Goal: Obtain resource: Obtain resource

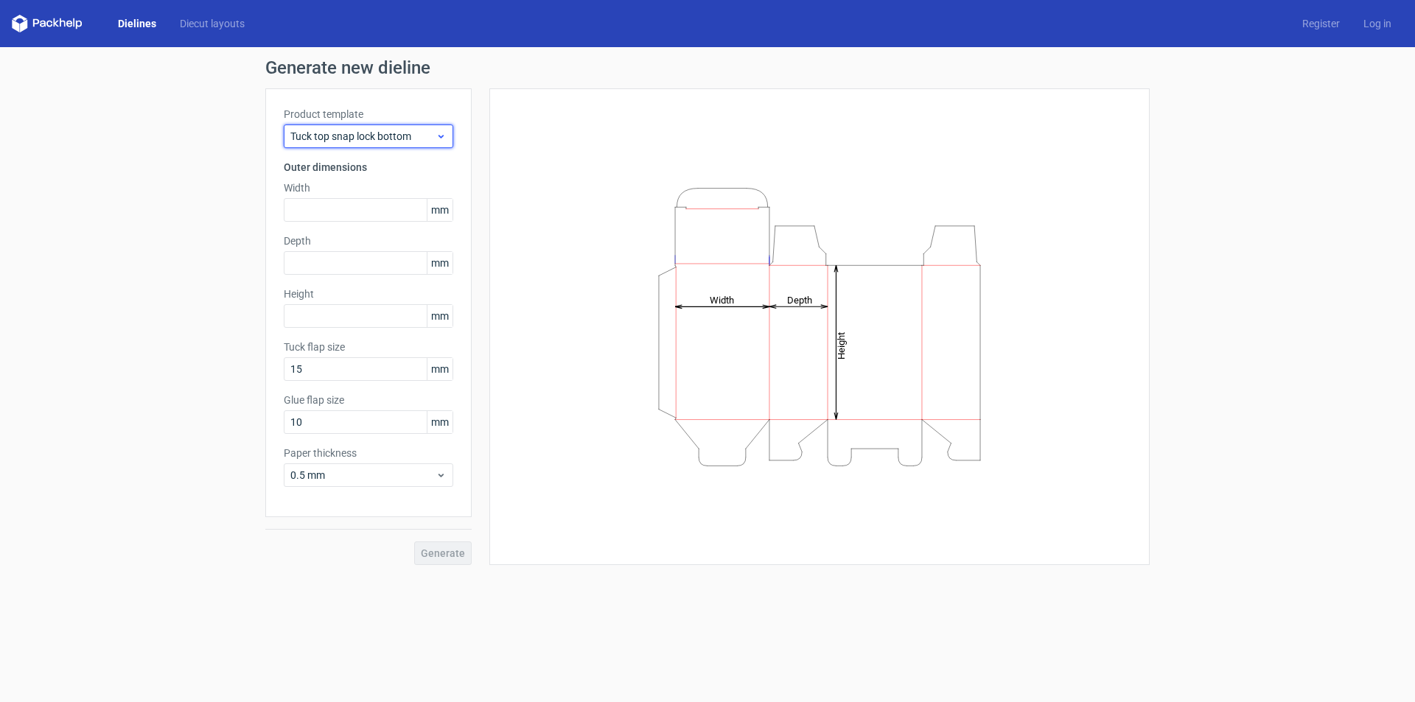
click at [433, 140] on span "Tuck top snap lock bottom" at bounding box center [362, 136] width 145 height 15
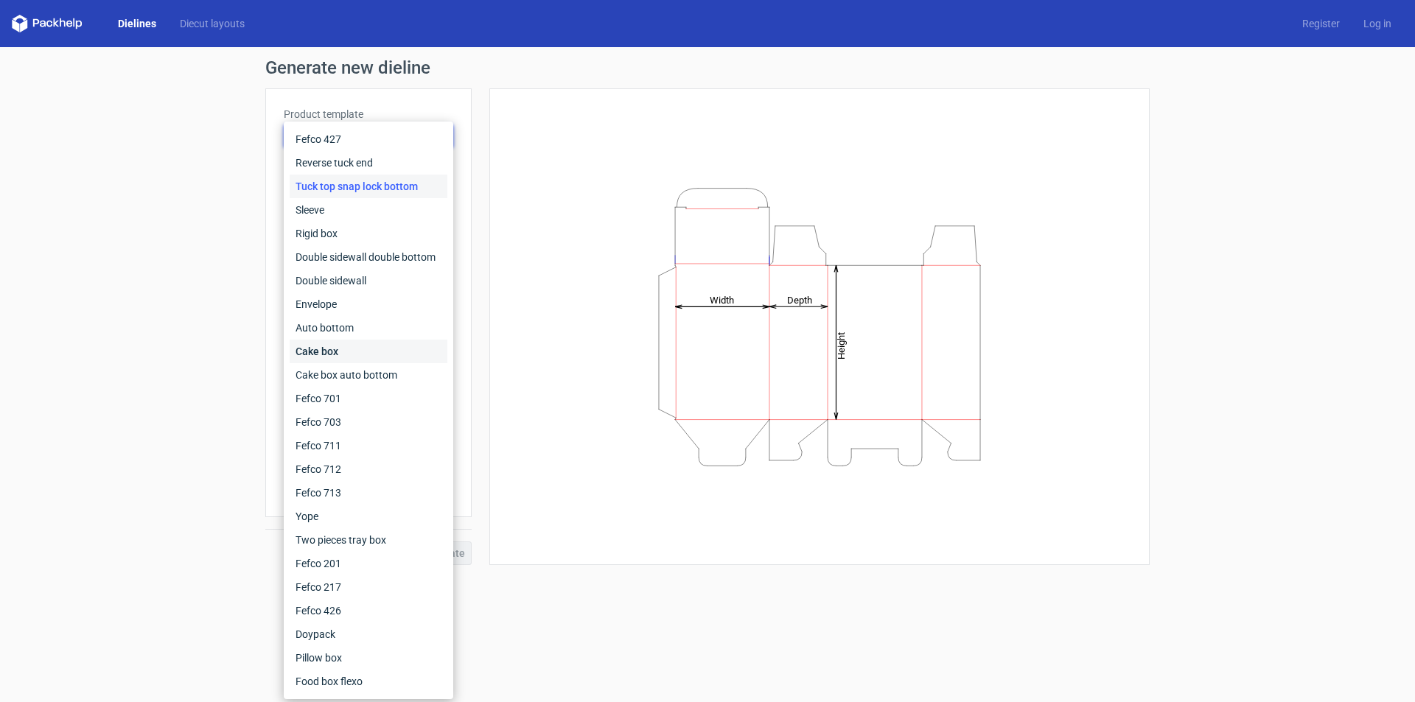
click at [335, 352] on div "Cake box" at bounding box center [369, 352] width 158 height 24
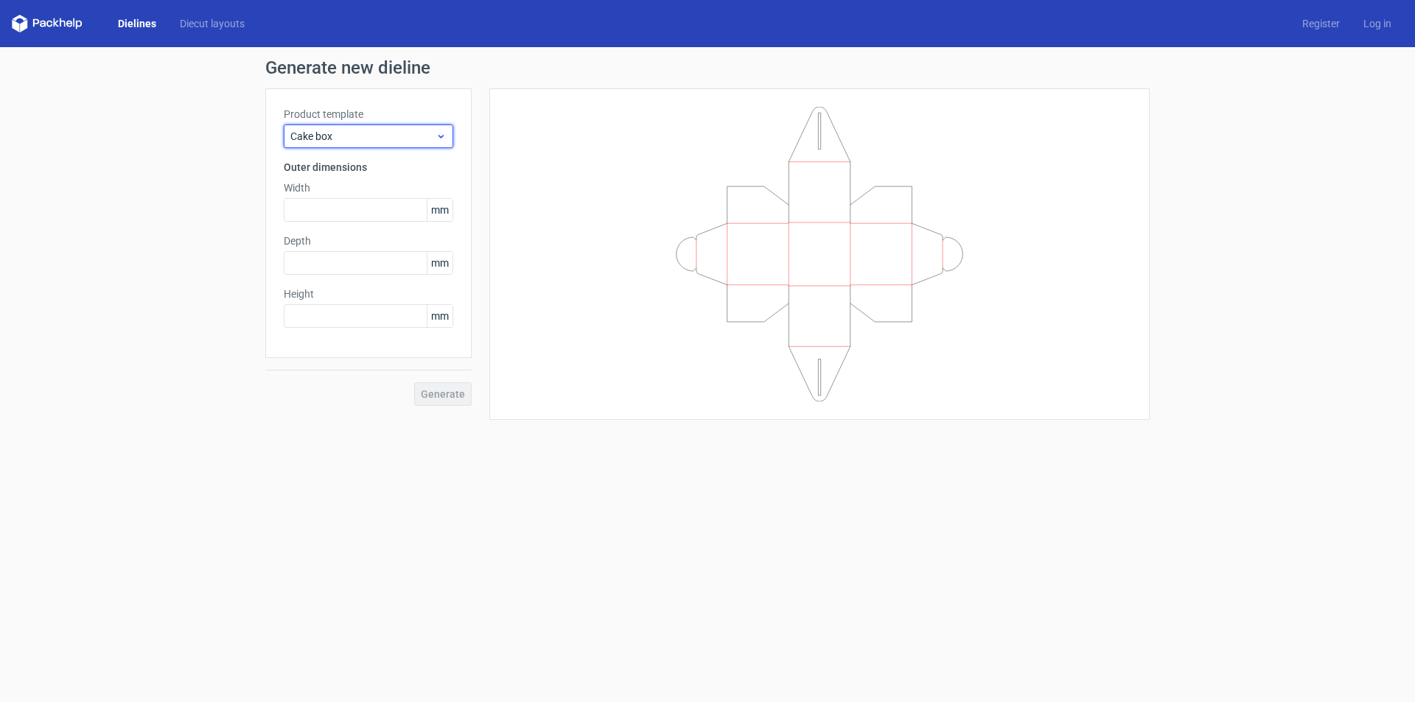
click at [438, 127] on div "Cake box" at bounding box center [368, 137] width 169 height 24
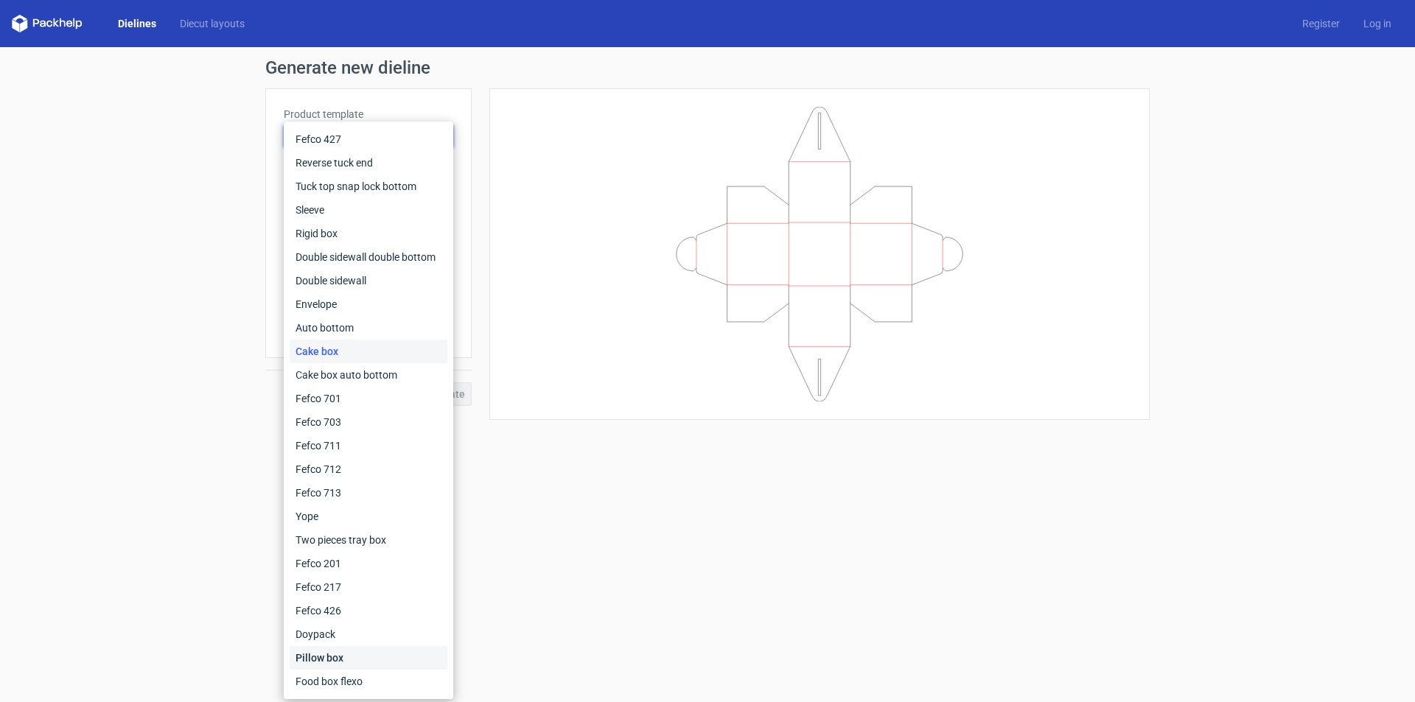
click at [332, 657] on div "Pillow box" at bounding box center [369, 658] width 158 height 24
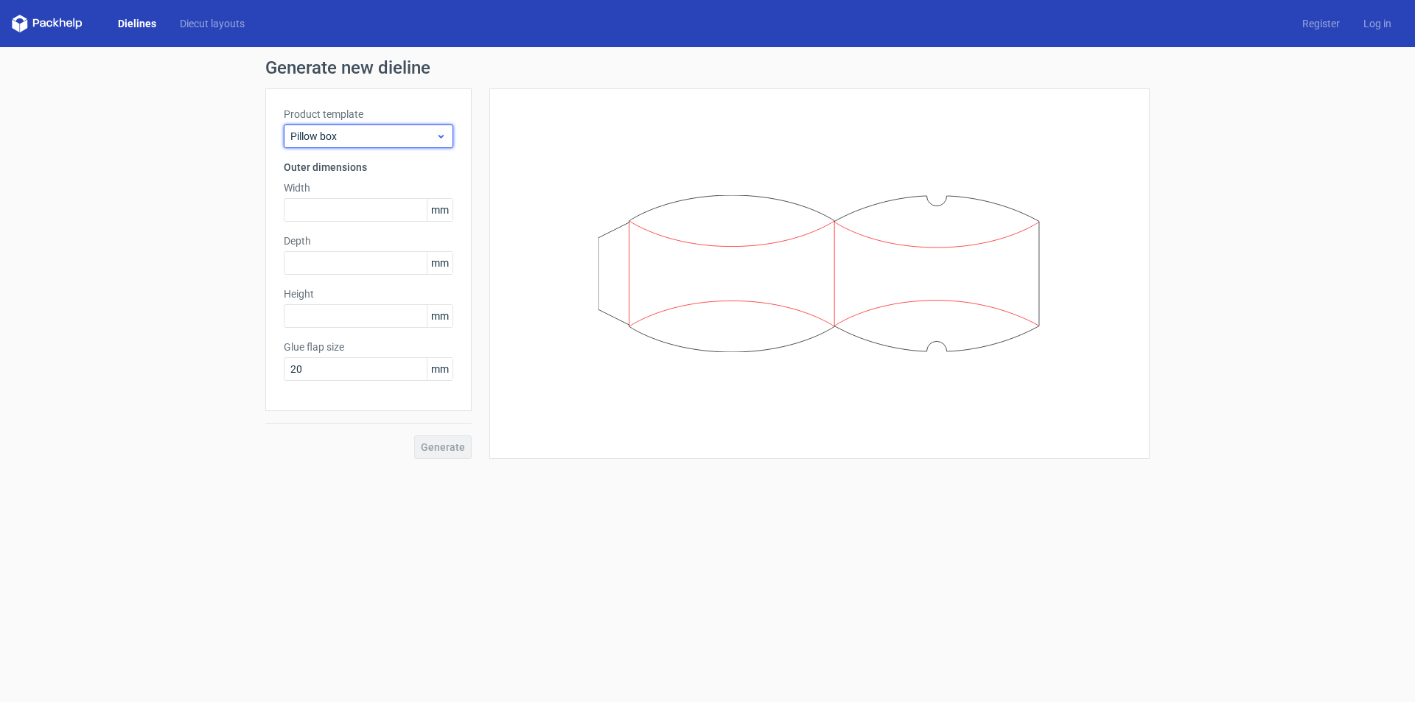
click at [429, 136] on span "Pillow box" at bounding box center [362, 136] width 145 height 15
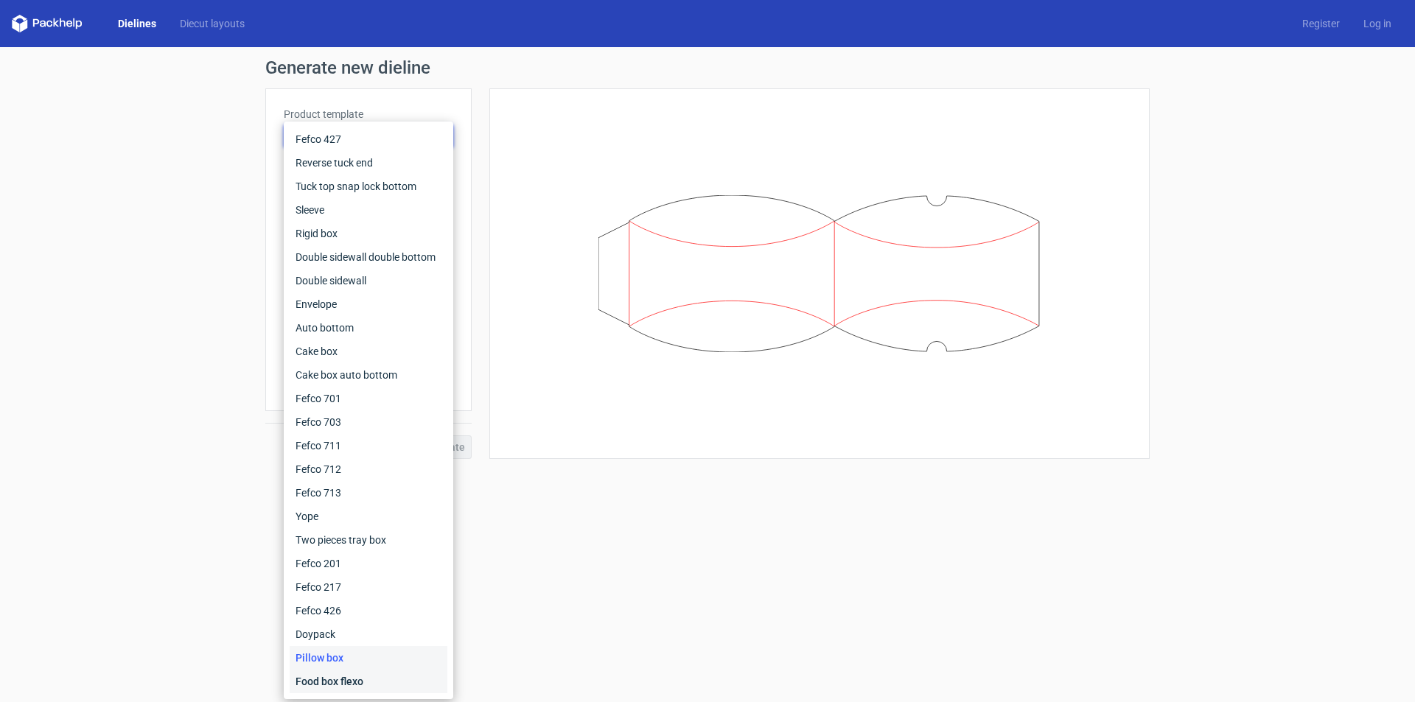
click at [340, 684] on div "Food box flexo" at bounding box center [369, 682] width 158 height 24
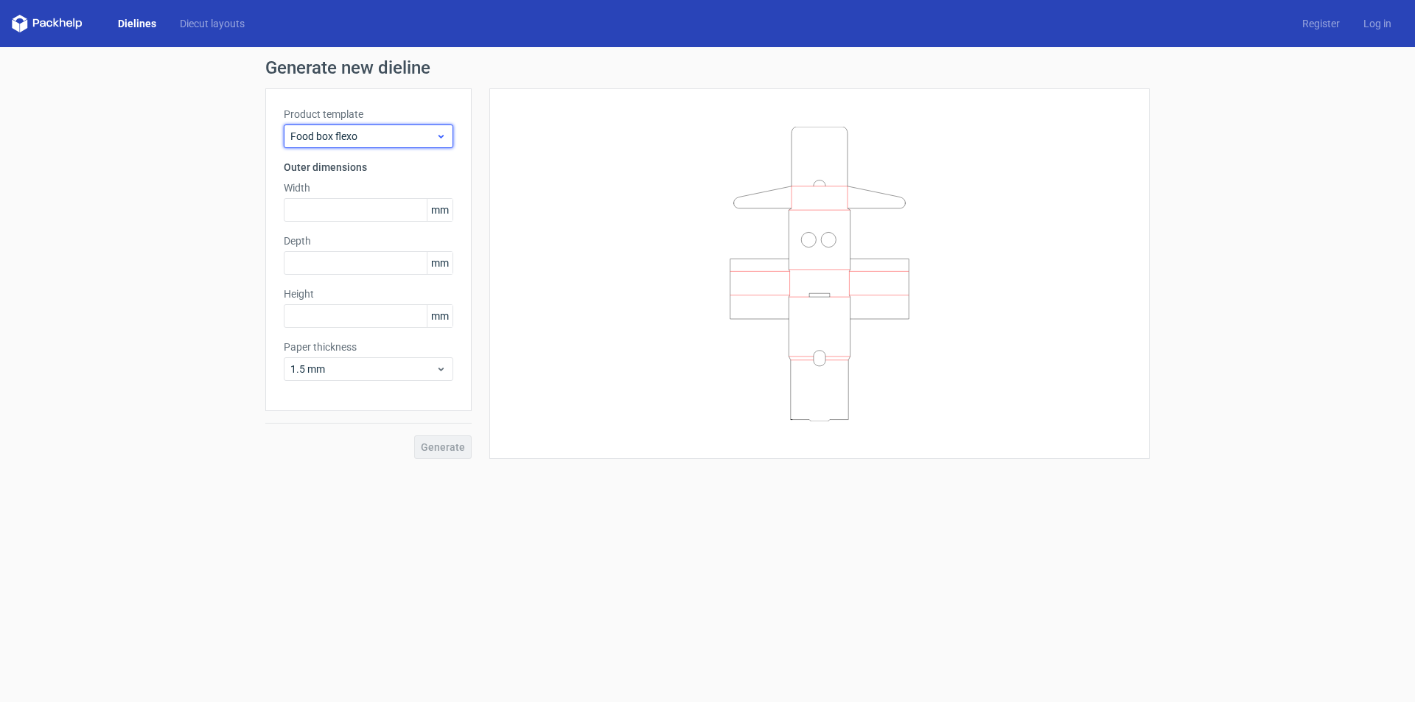
click at [439, 134] on icon at bounding box center [441, 136] width 11 height 12
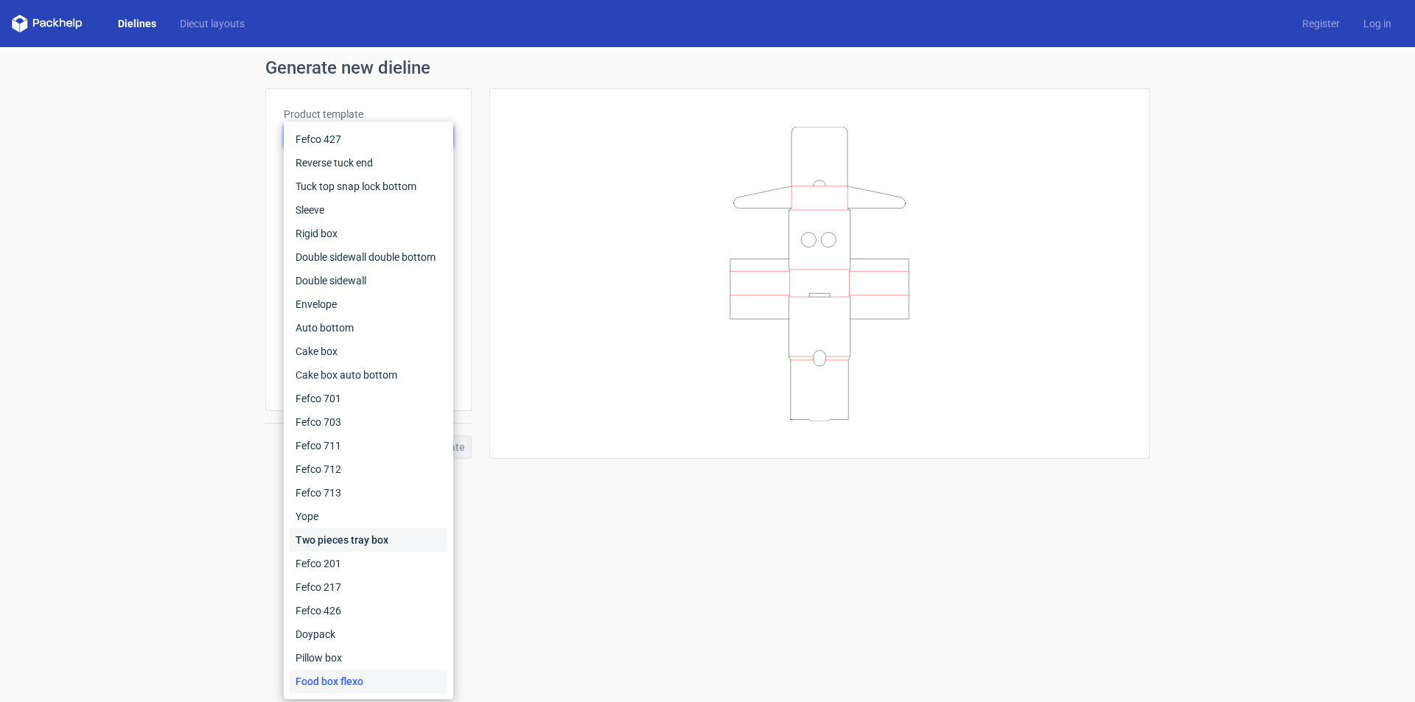
click at [364, 539] on div "Two pieces tray box" at bounding box center [369, 540] width 158 height 24
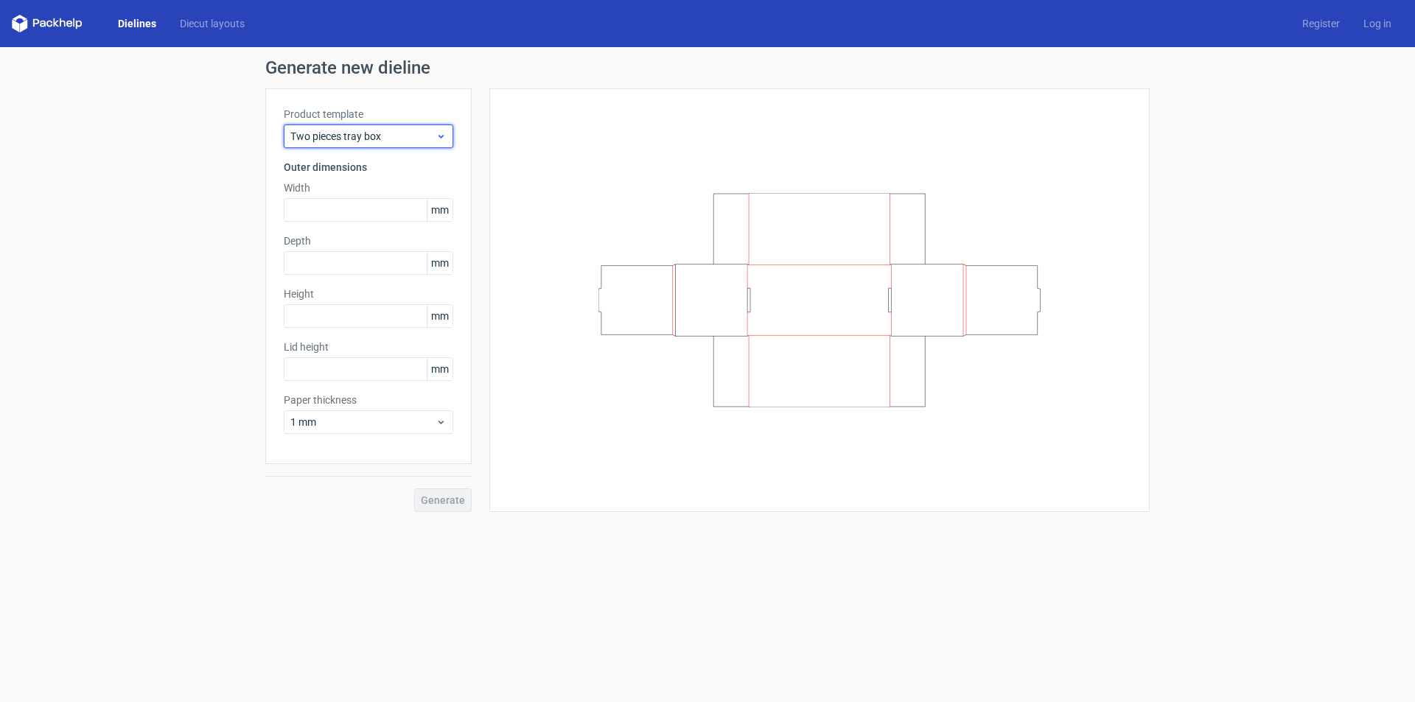
click at [444, 132] on icon at bounding box center [441, 136] width 11 height 12
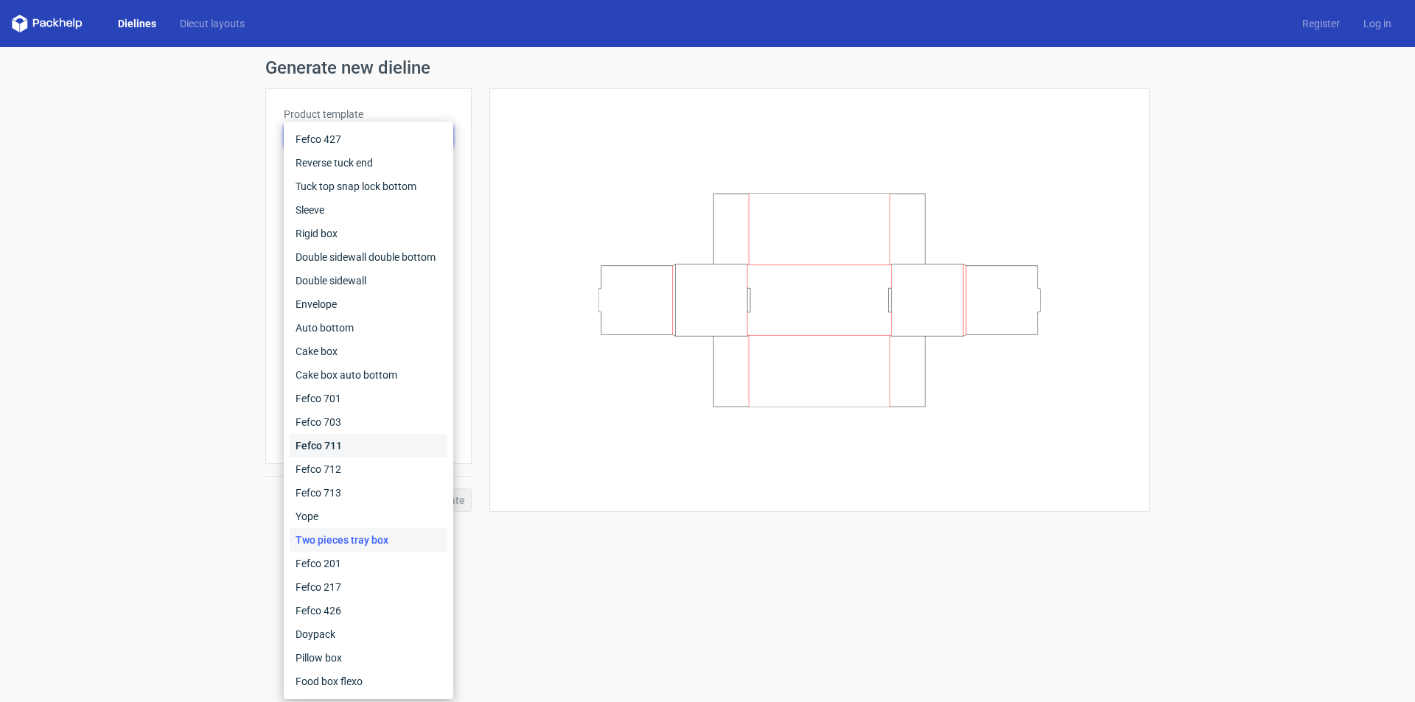
click at [358, 438] on div "Fefco 711" at bounding box center [369, 446] width 158 height 24
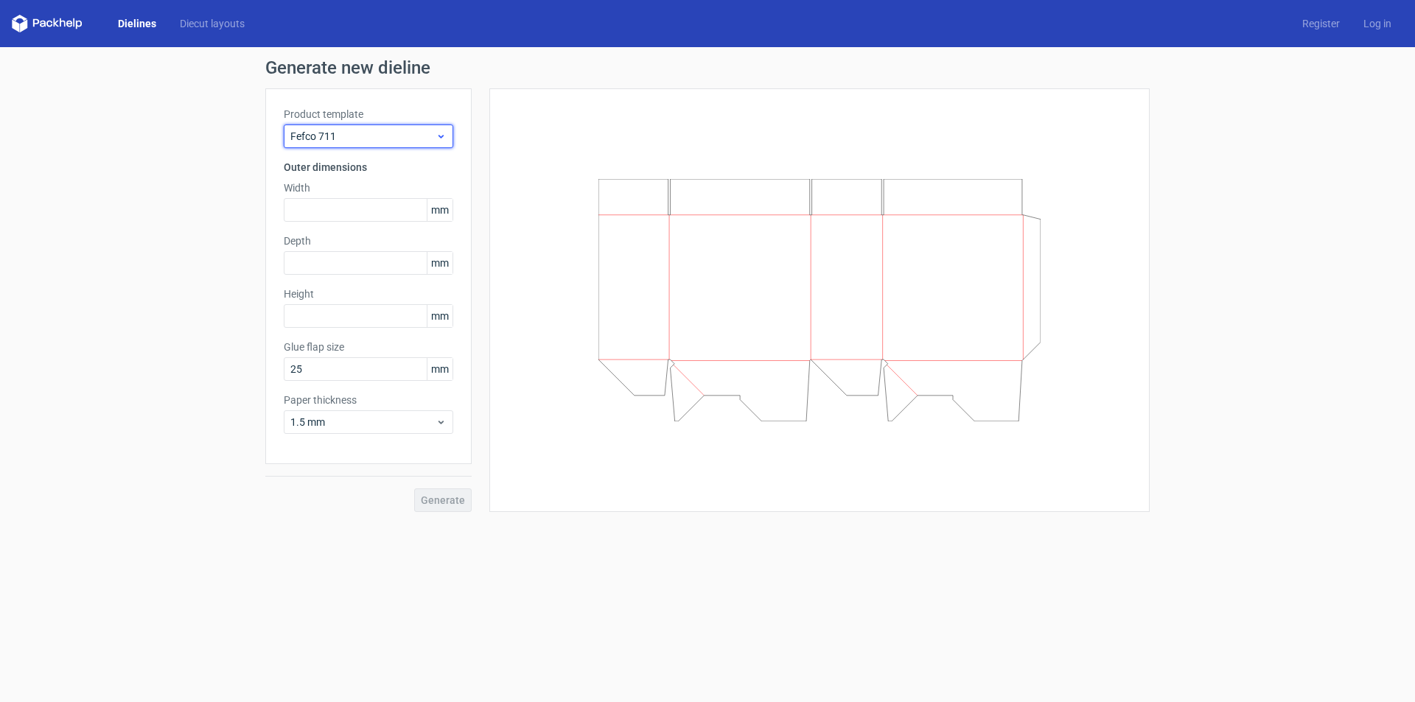
click at [433, 134] on span "Fefco 711" at bounding box center [362, 136] width 145 height 15
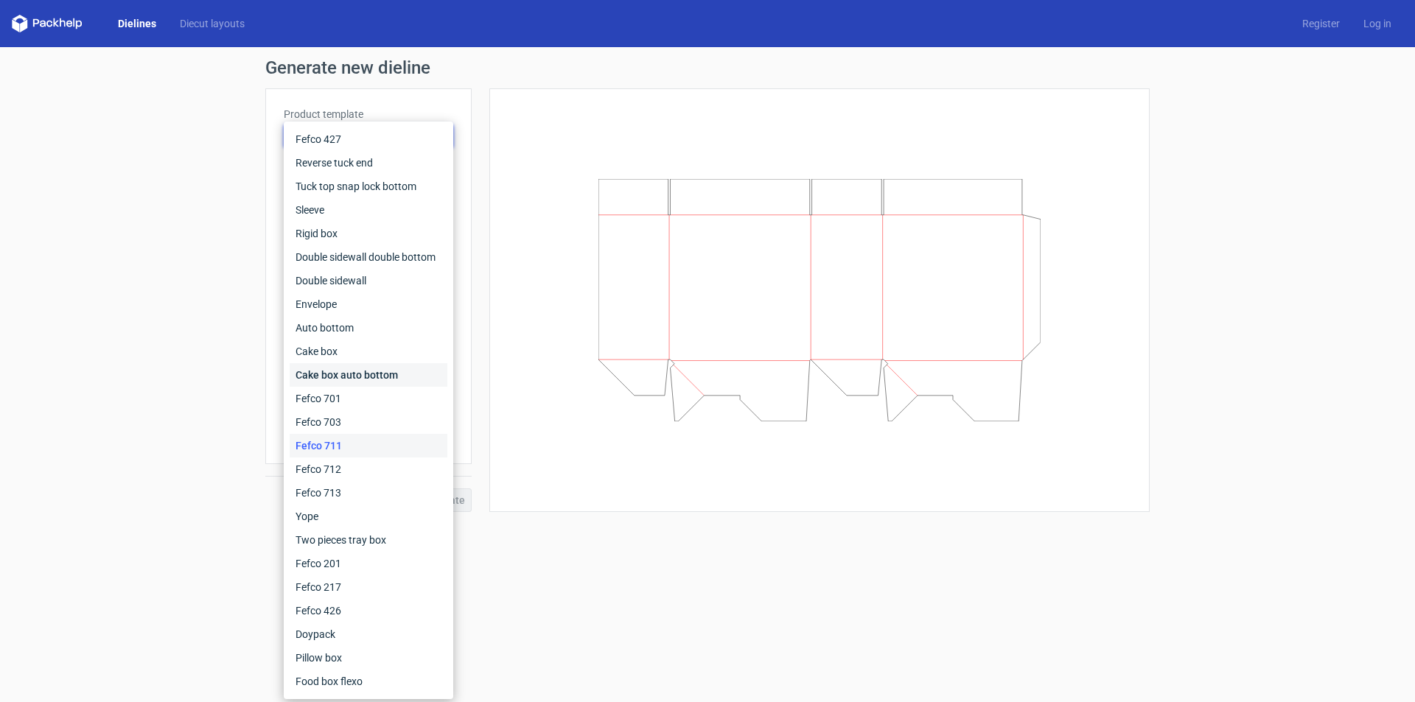
click at [372, 366] on div "Cake box auto bottom" at bounding box center [369, 375] width 158 height 24
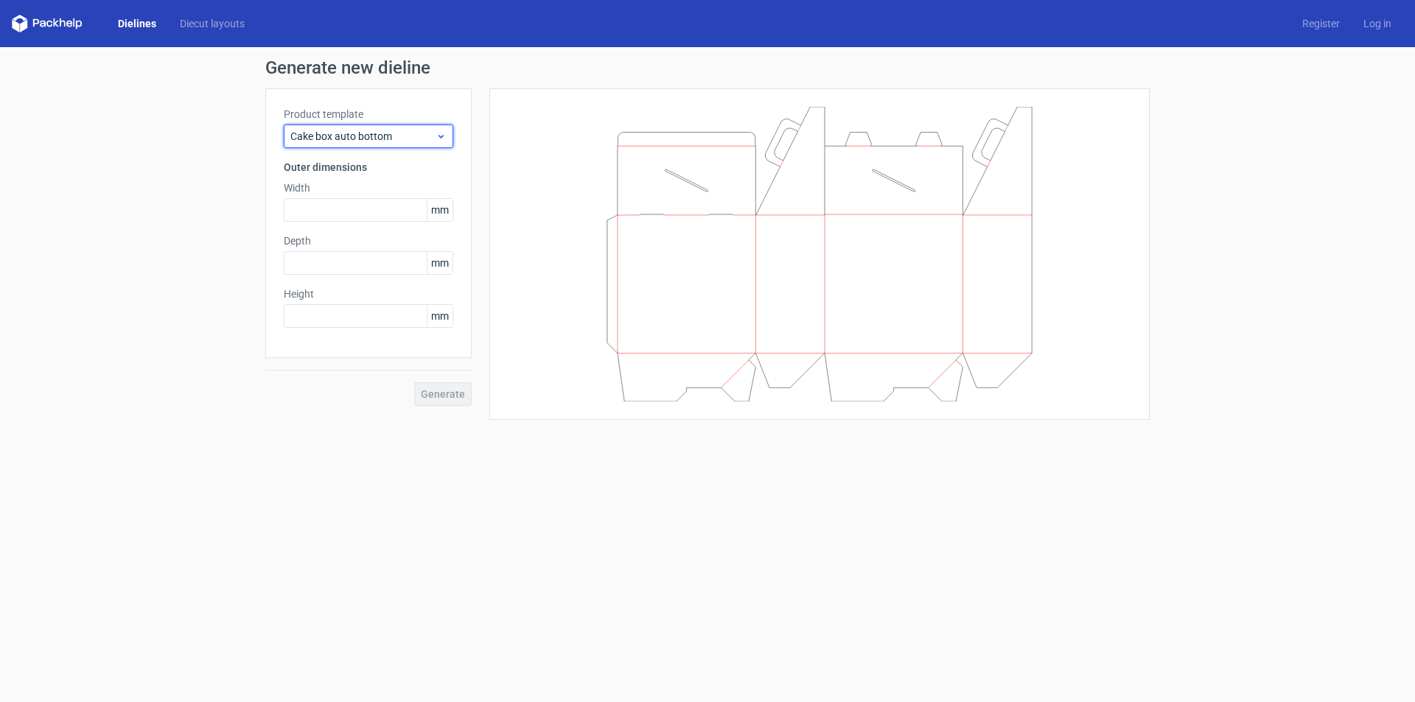
click at [435, 130] on span "Cake box auto bottom" at bounding box center [362, 136] width 145 height 15
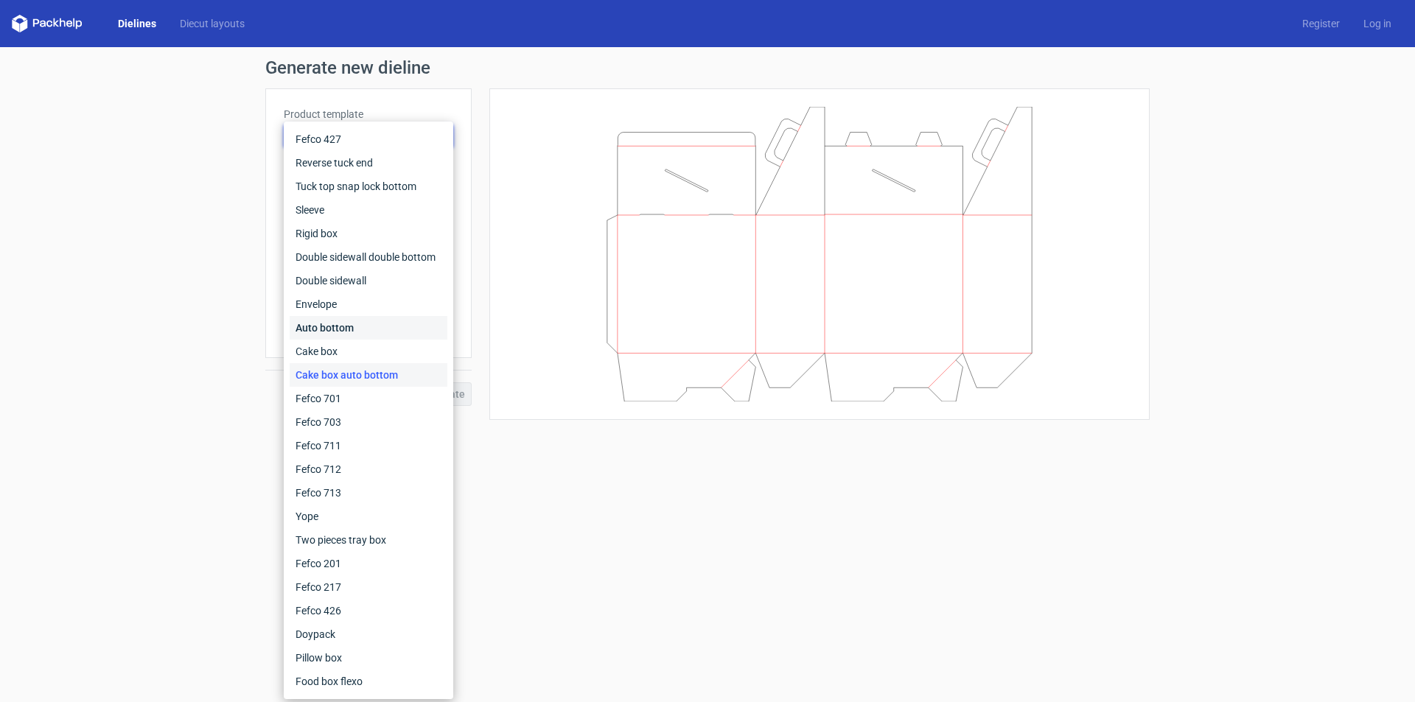
click at [344, 324] on div "Auto bottom" at bounding box center [369, 328] width 158 height 24
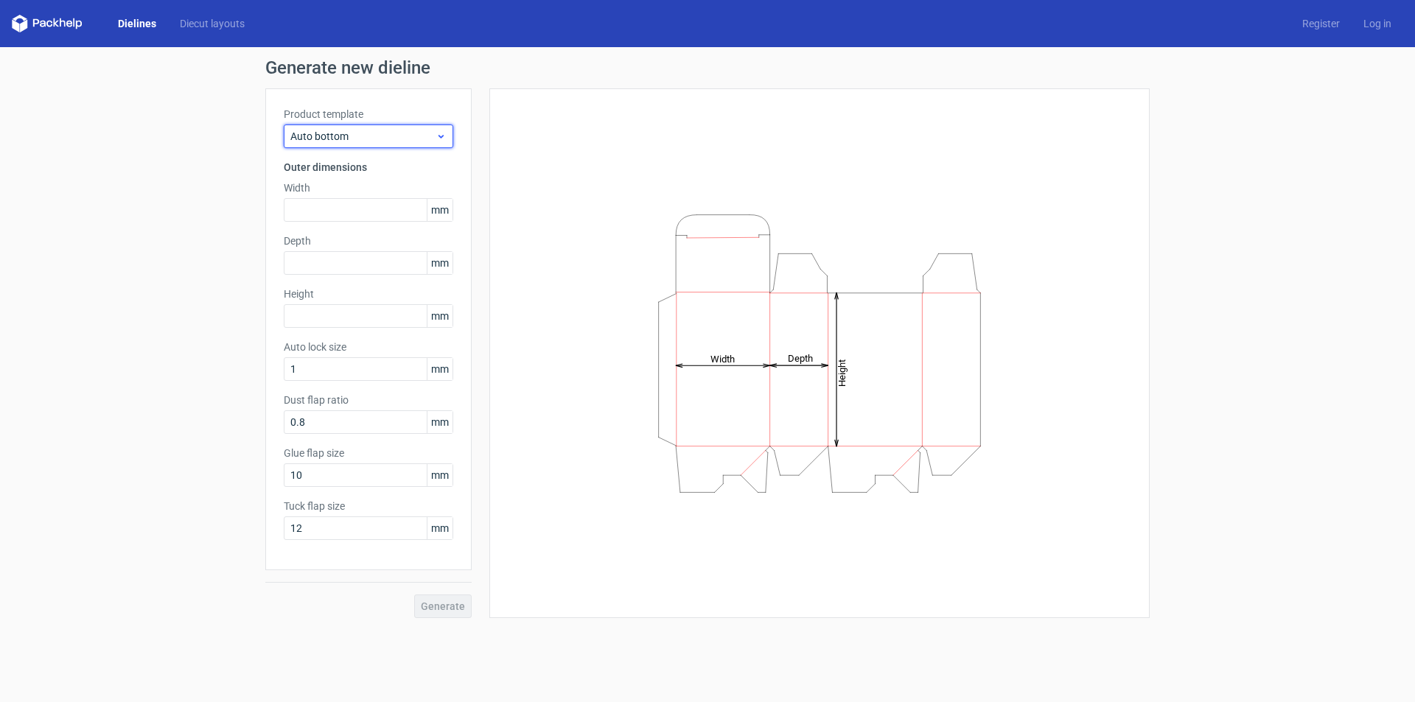
click at [443, 133] on icon at bounding box center [441, 136] width 11 height 12
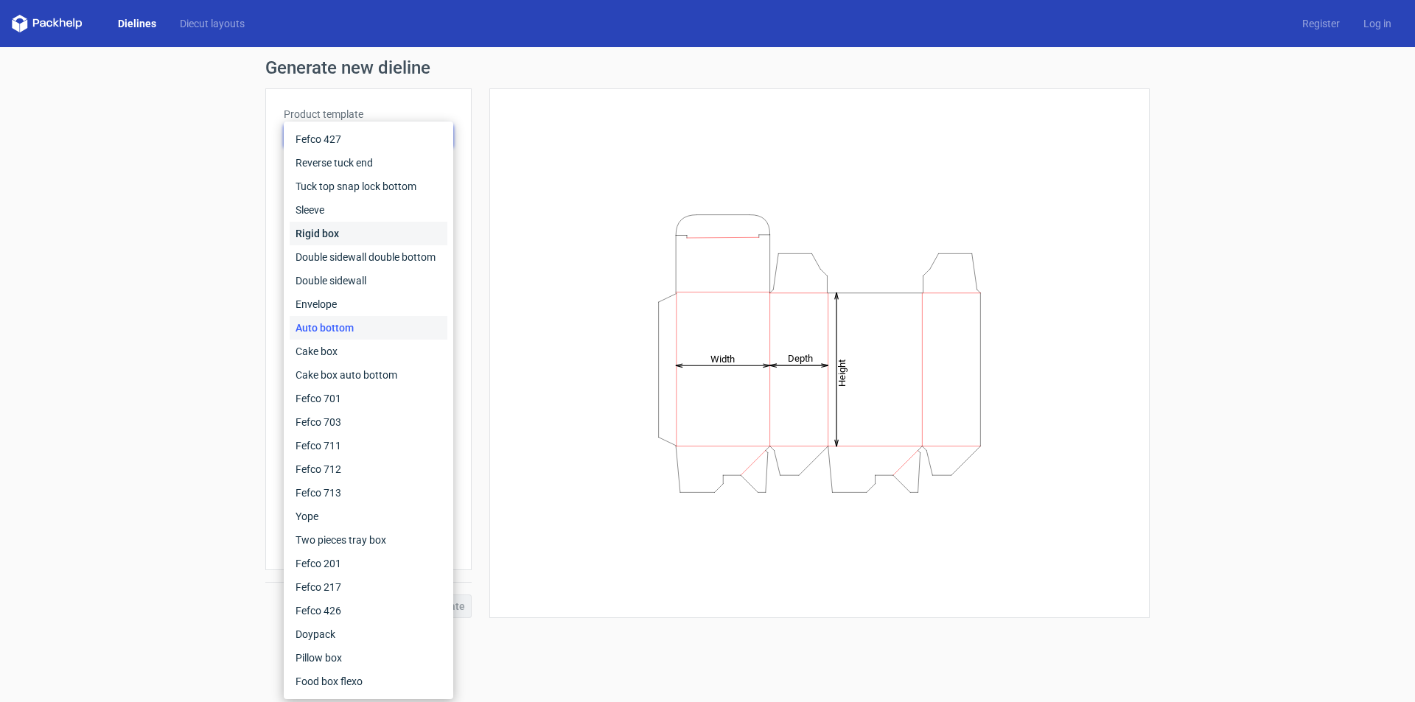
click at [365, 229] on div "Rigid box" at bounding box center [369, 234] width 158 height 24
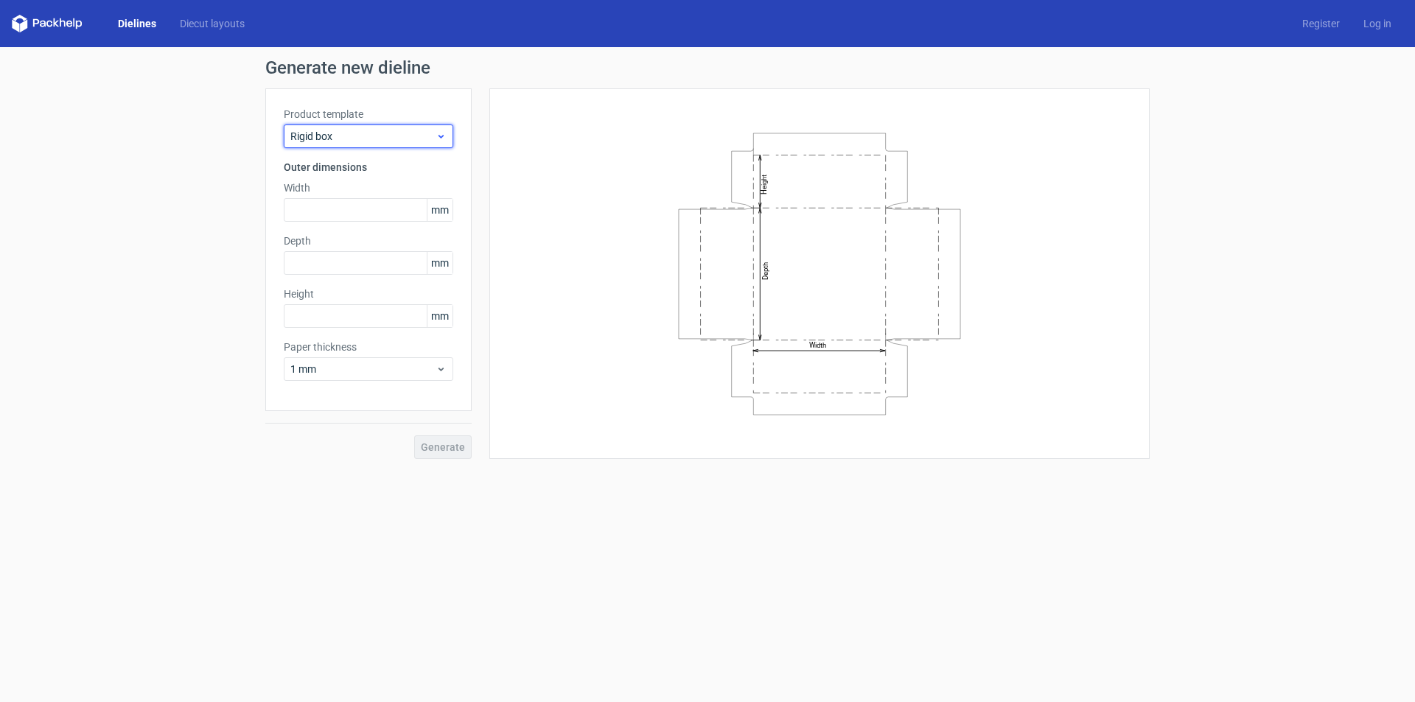
click at [440, 128] on div "Rigid box" at bounding box center [368, 137] width 169 height 24
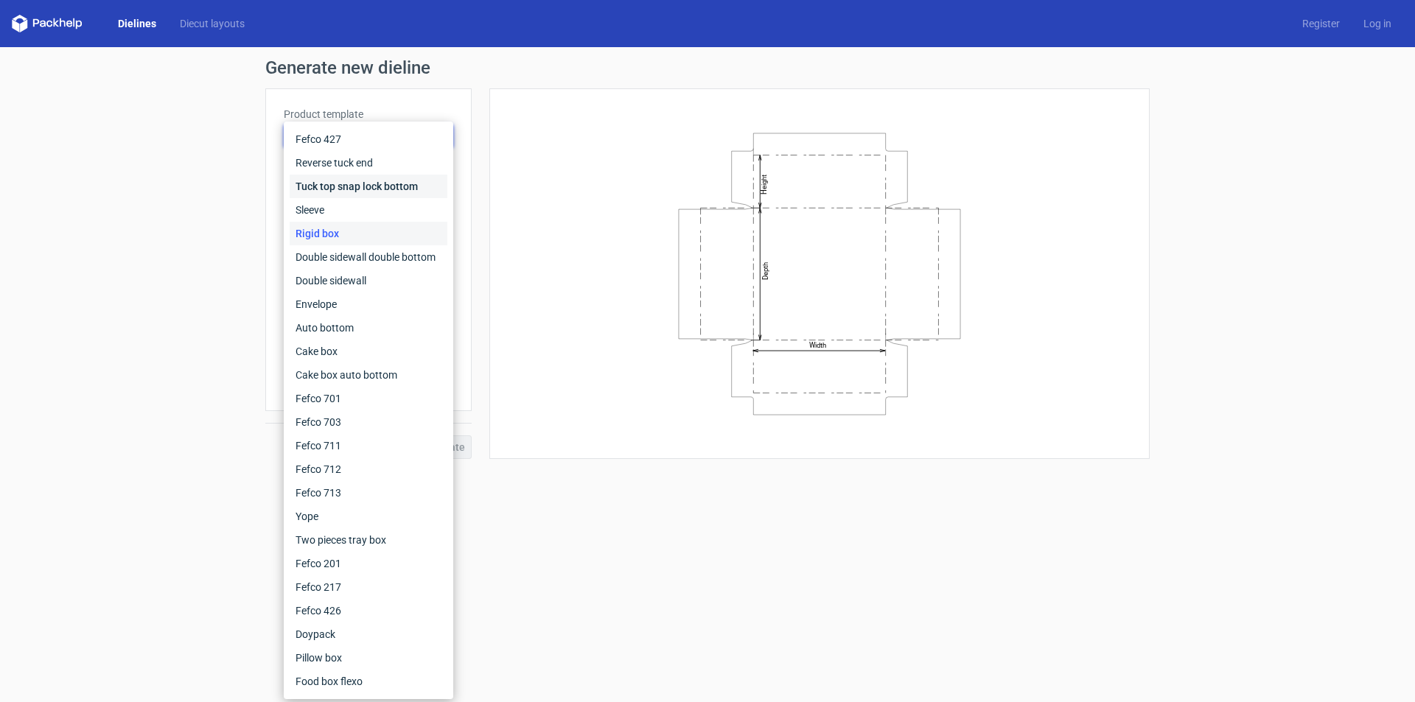
click at [366, 189] on div "Tuck top snap lock bottom" at bounding box center [369, 187] width 158 height 24
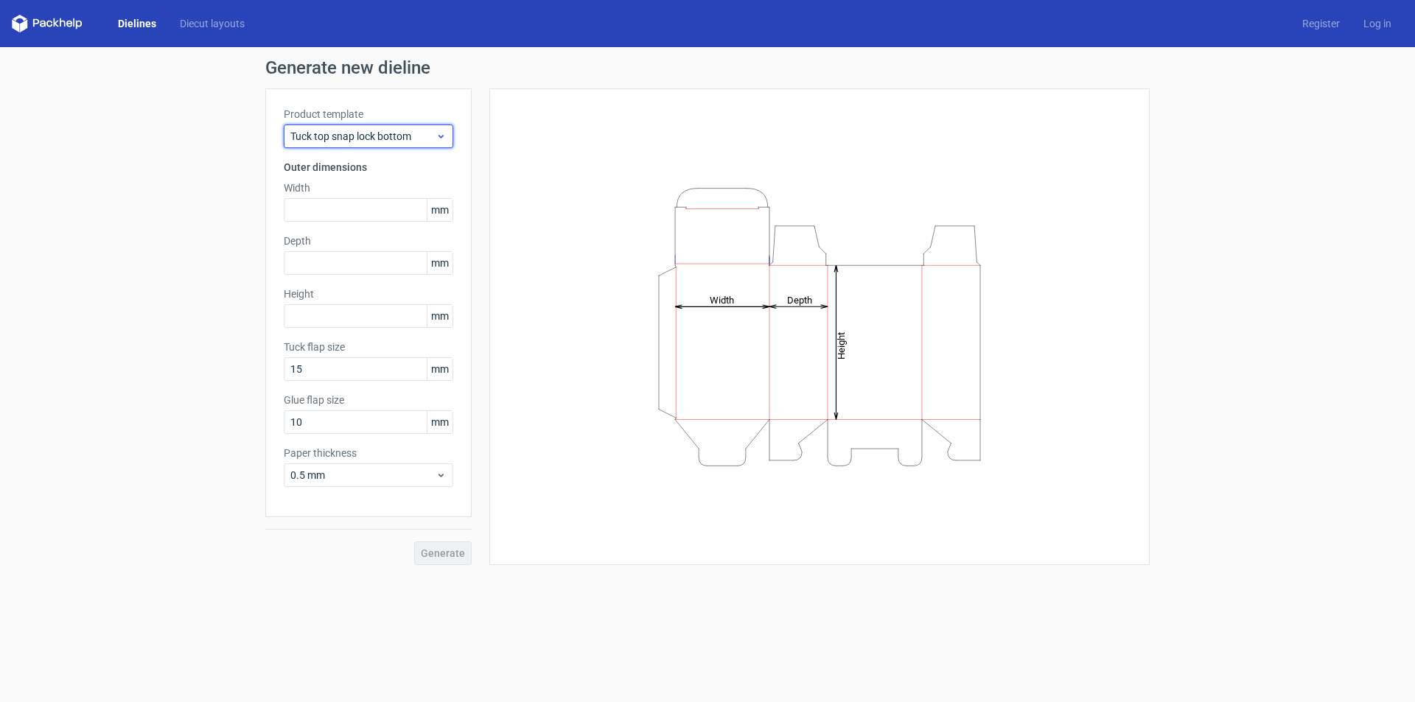
click at [435, 136] on span "Tuck top snap lock bottom" at bounding box center [362, 136] width 145 height 15
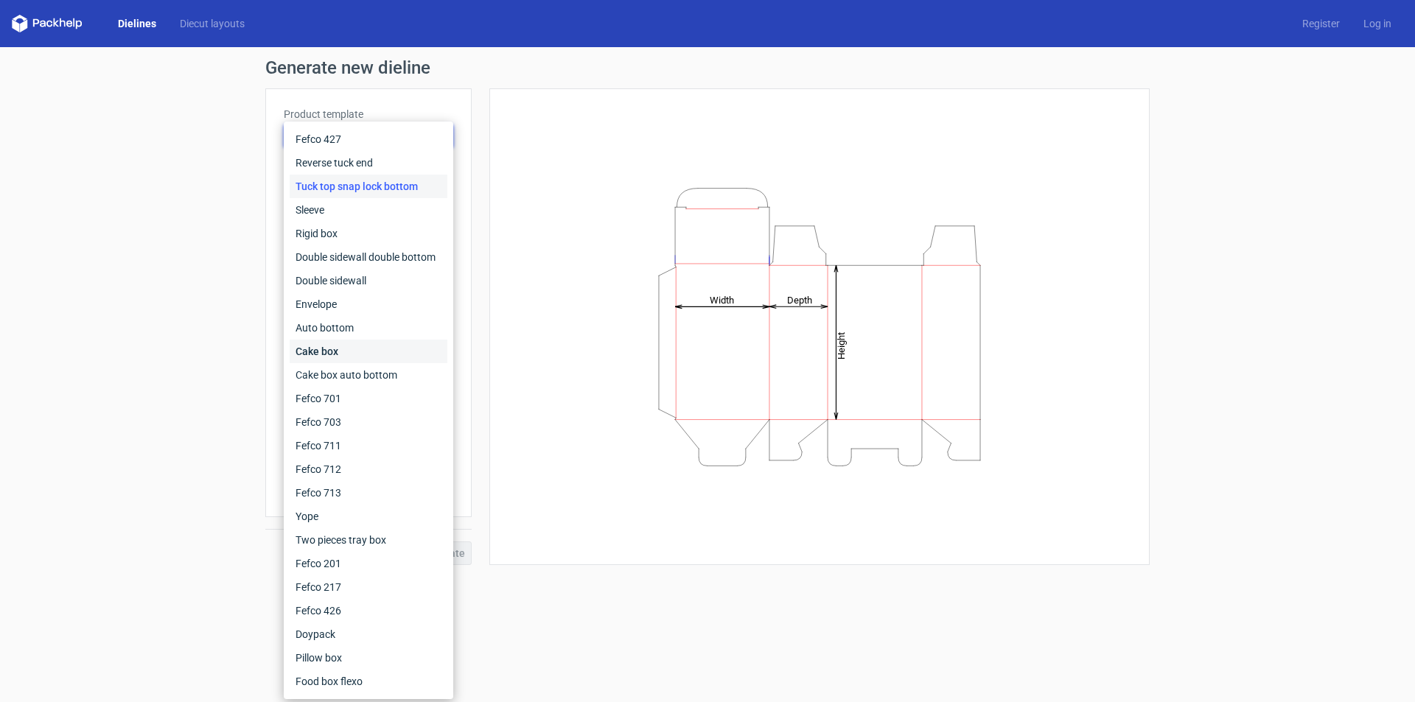
click at [333, 354] on div "Cake box" at bounding box center [369, 352] width 158 height 24
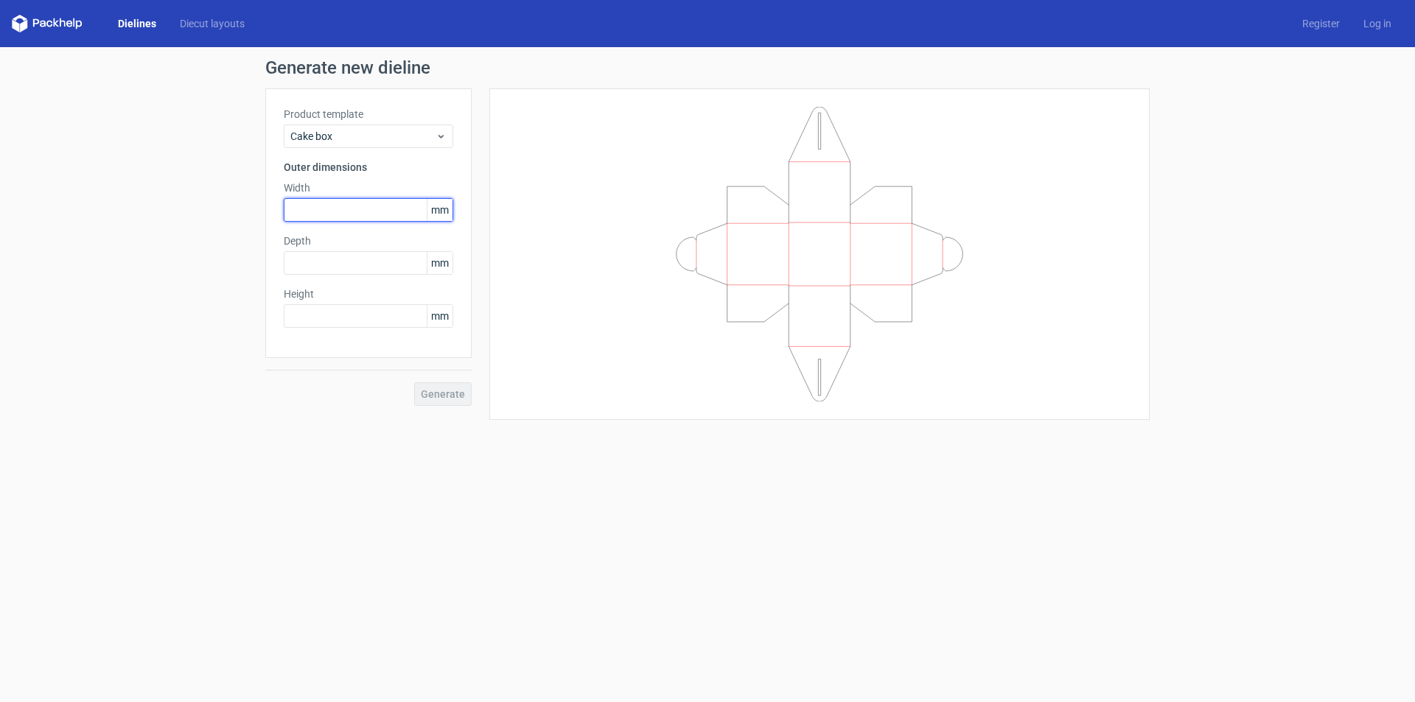
click at [374, 217] on input "text" at bounding box center [368, 210] width 169 height 24
click at [346, 256] on input "text" at bounding box center [368, 263] width 169 height 24
click at [357, 214] on input "text" at bounding box center [368, 210] width 169 height 24
click at [341, 320] on div "Height mm" at bounding box center [368, 307] width 169 height 41
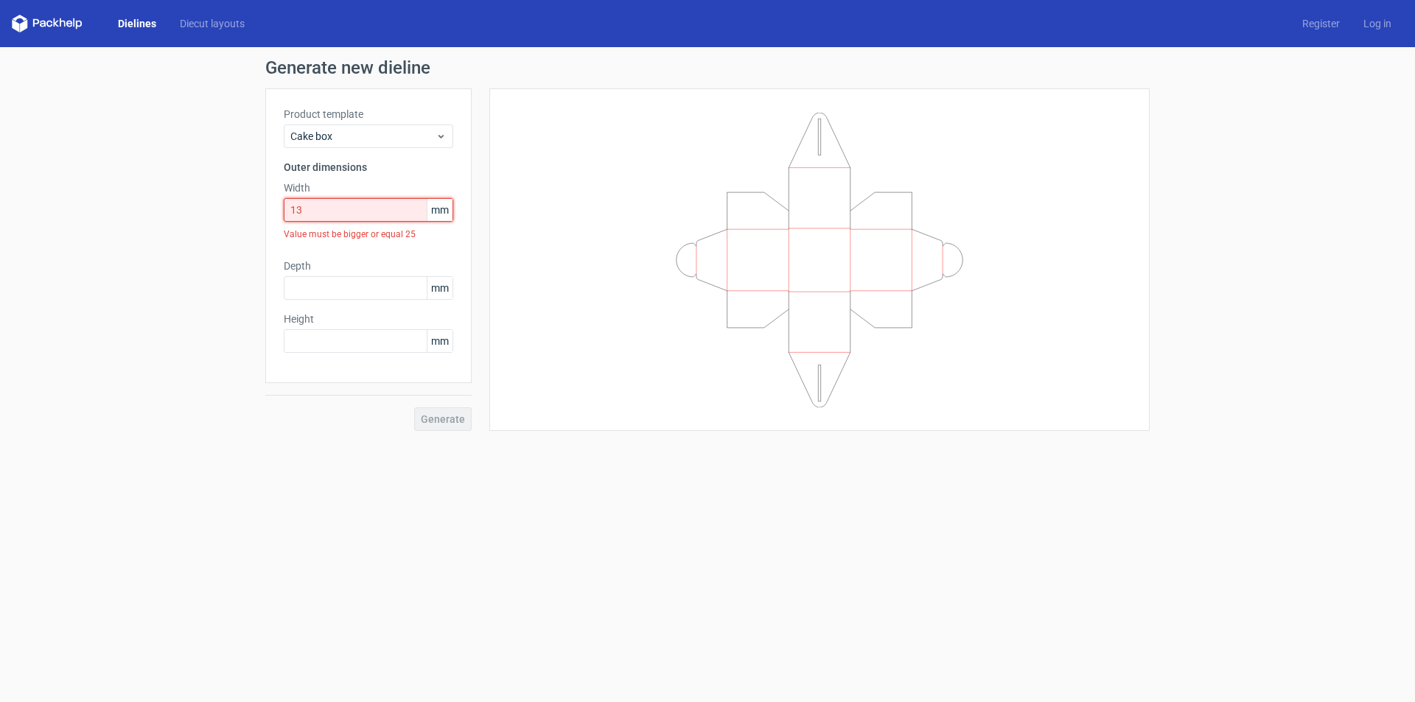
click at [355, 206] on input "13" at bounding box center [368, 210] width 169 height 24
type input "1"
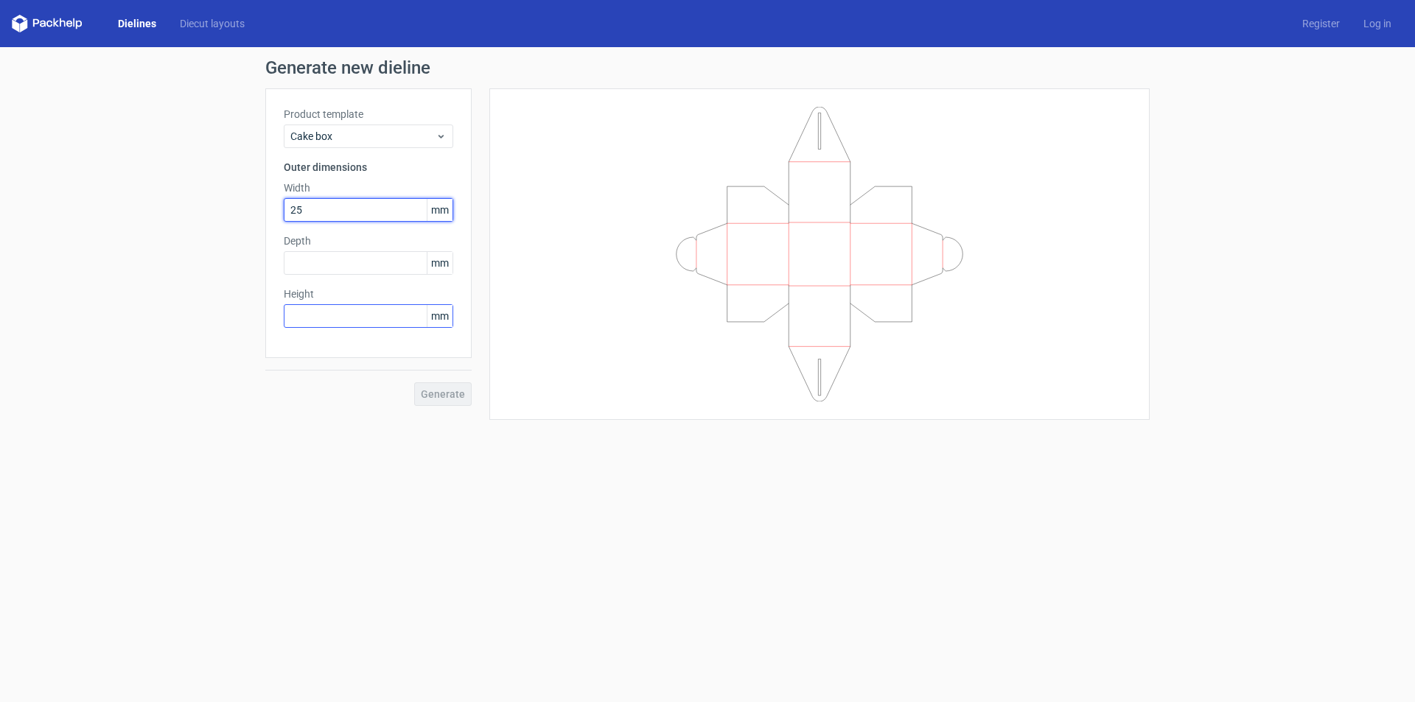
type input "25"
click at [347, 324] on input "text" at bounding box center [368, 316] width 169 height 24
type input "35"
click at [356, 269] on input "text" at bounding box center [368, 263] width 169 height 24
type input "25"
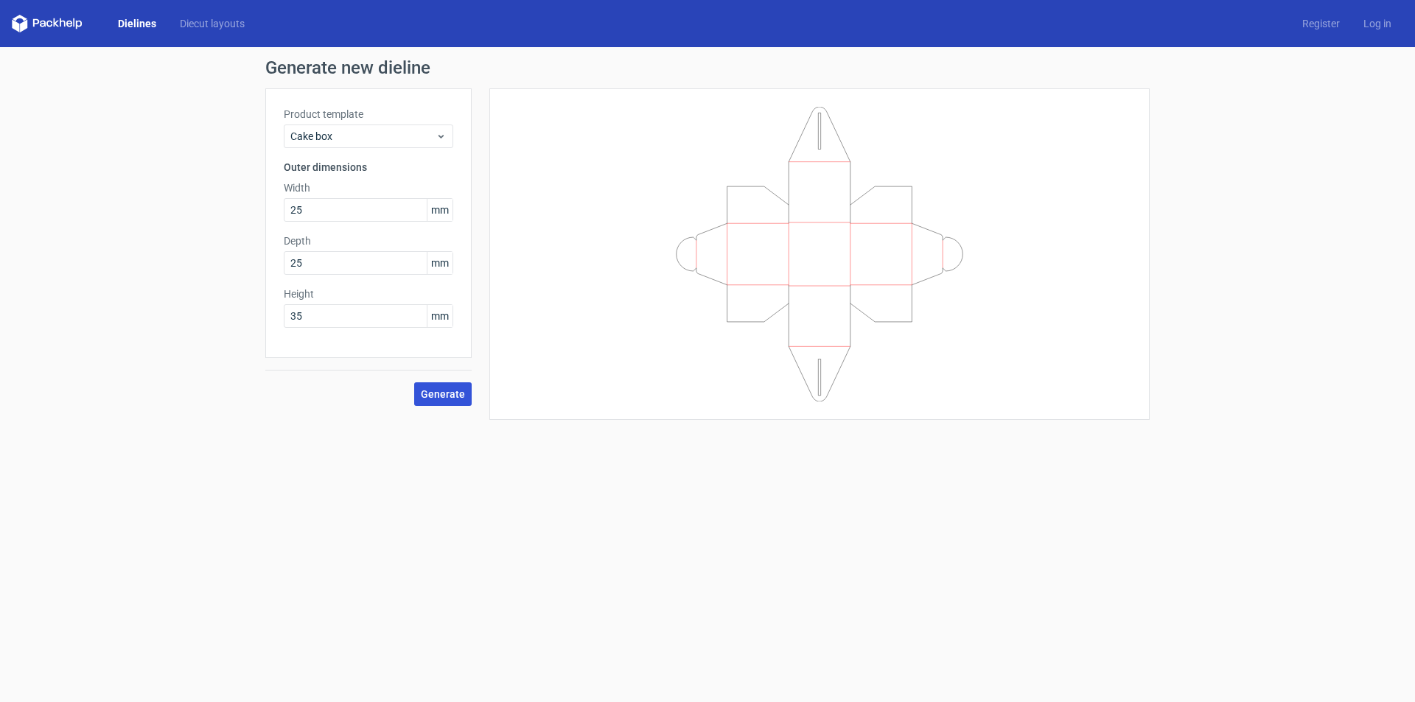
click at [453, 394] on span "Generate" at bounding box center [443, 394] width 44 height 10
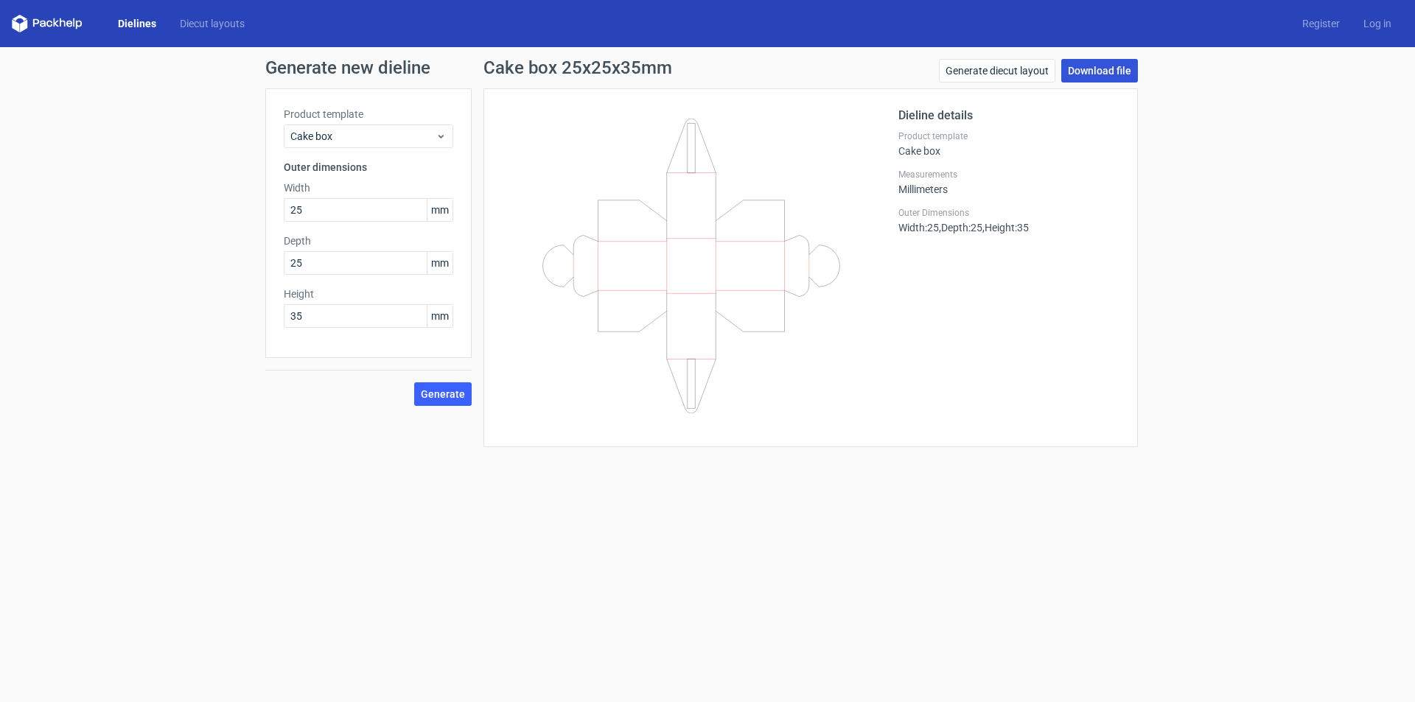
click at [1112, 64] on link "Download file" at bounding box center [1099, 71] width 77 height 24
click at [1114, 66] on link "Download file" at bounding box center [1099, 71] width 77 height 24
click at [444, 214] on span "mm" at bounding box center [440, 210] width 26 height 22
click at [441, 206] on span "mm" at bounding box center [440, 210] width 26 height 22
click at [452, 208] on span "mm" at bounding box center [440, 210] width 26 height 22
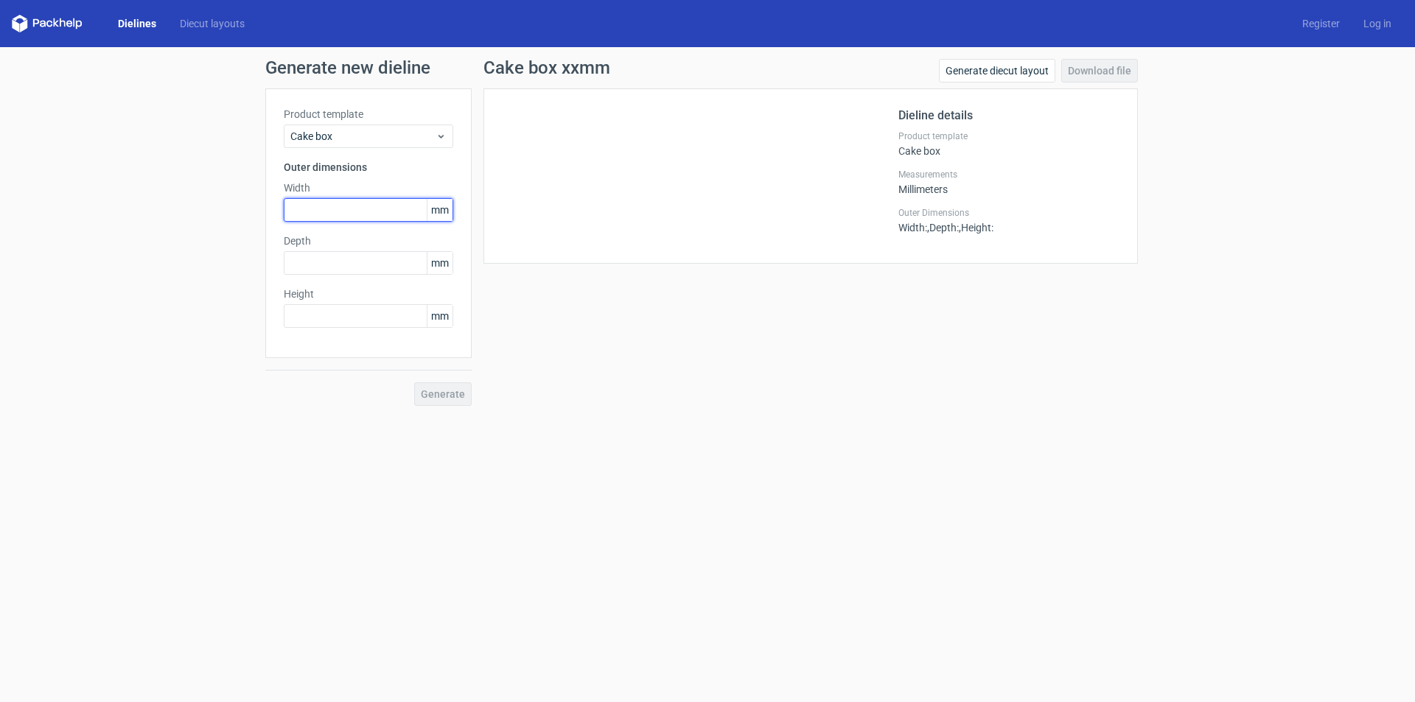
click at [332, 212] on input "text" at bounding box center [368, 210] width 169 height 24
click at [982, 228] on span ", Height :" at bounding box center [976, 228] width 35 height 12
drag, startPoint x: 987, startPoint y: 228, endPoint x: 996, endPoint y: 227, distance: 8.9
click at [993, 228] on span ", Height :" at bounding box center [976, 228] width 35 height 12
drag, startPoint x: 1001, startPoint y: 225, endPoint x: 972, endPoint y: 222, distance: 29.7
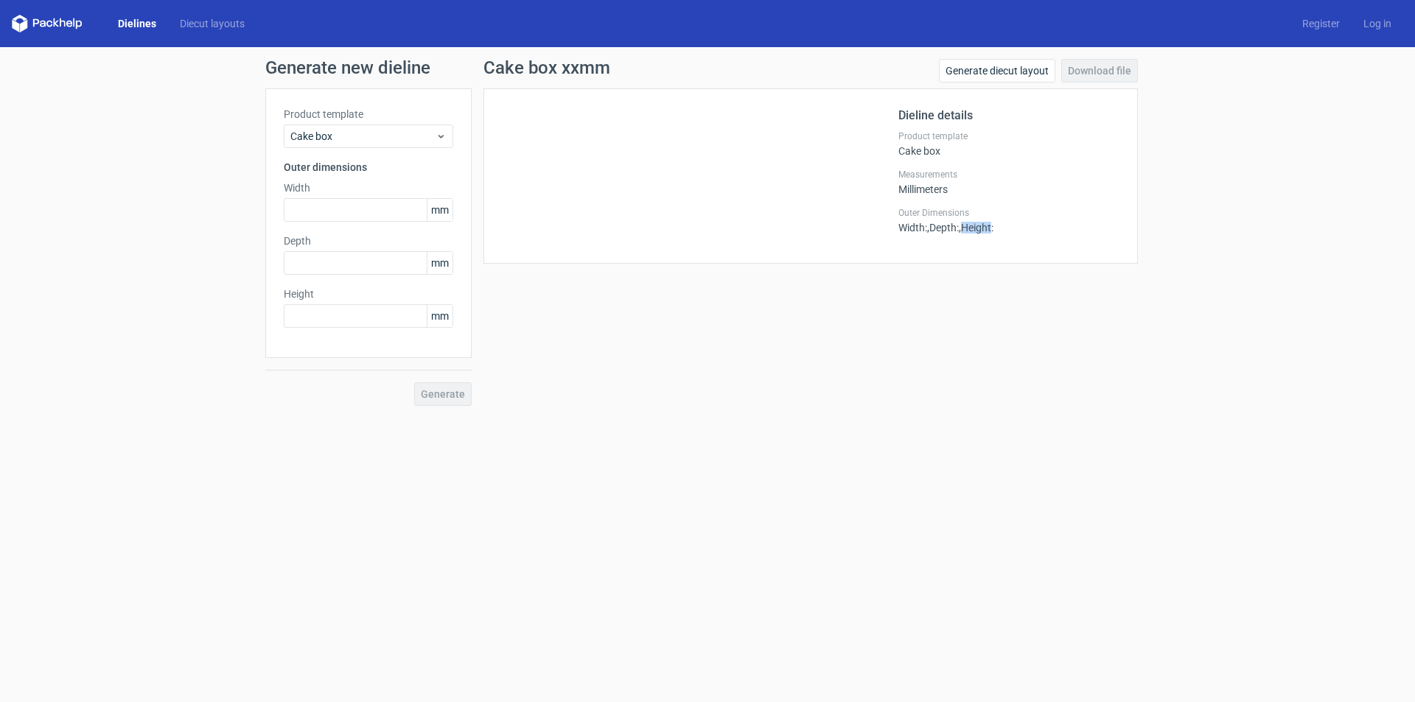
click at [972, 222] on span ", Height :" at bounding box center [976, 228] width 35 height 12
click at [450, 130] on div "Cake box" at bounding box center [368, 137] width 169 height 24
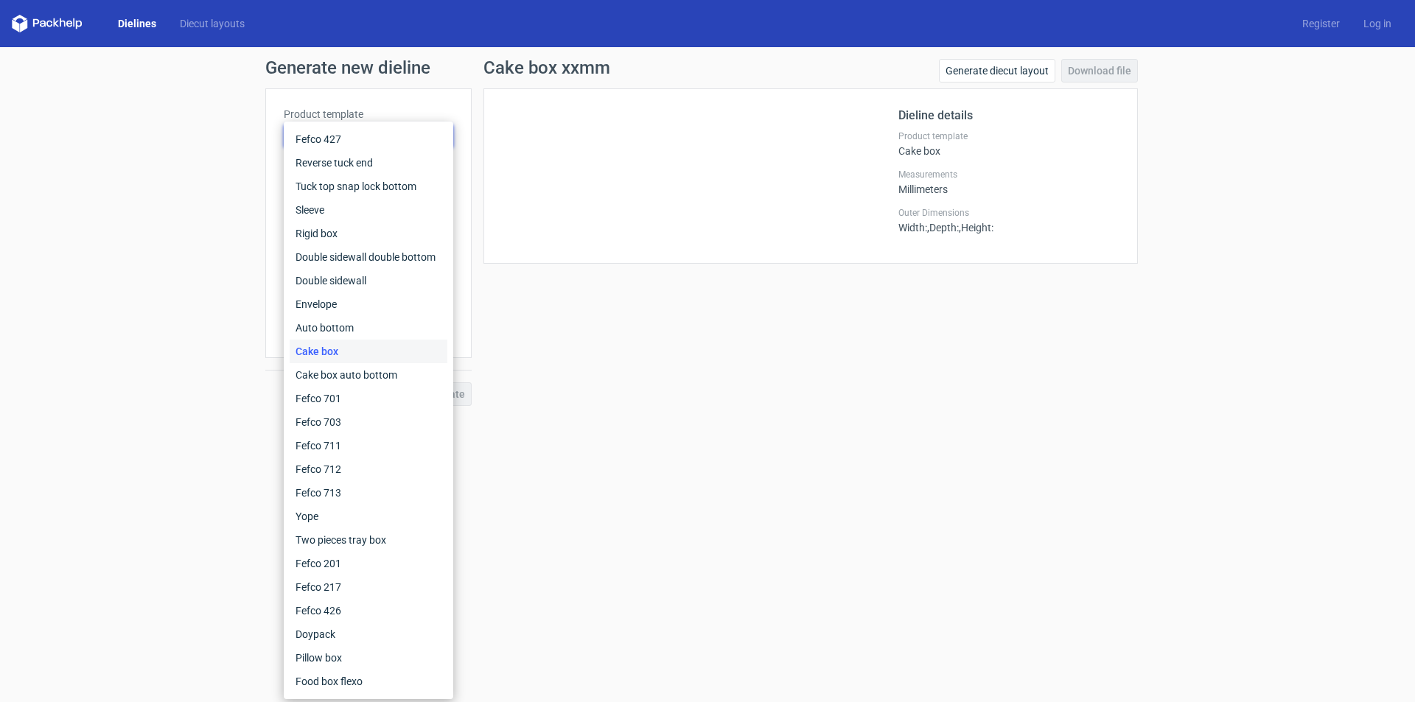
click at [450, 130] on div "Fefco 427 Reverse tuck end Tuck top snap lock bottom Sleeve Rigid box Double si…" at bounding box center [368, 411] width 169 height 578
click at [336, 344] on div "Cake box" at bounding box center [369, 352] width 158 height 24
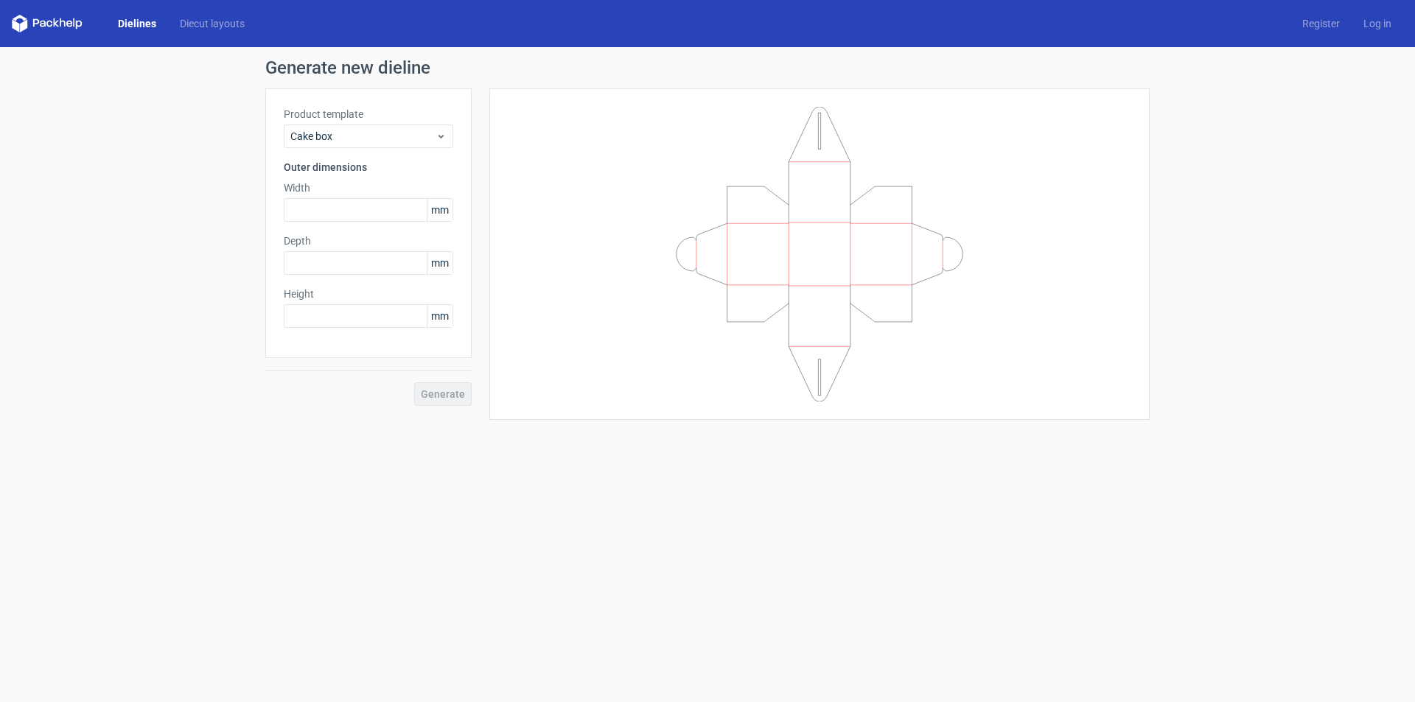
click at [444, 217] on span "mm" at bounding box center [440, 210] width 26 height 22
click at [451, 211] on span "mm" at bounding box center [440, 210] width 26 height 22
click at [1211, 91] on div "Generate new dieline Product template Cake box Outer dimensions Width mm Depth …" at bounding box center [707, 239] width 1415 height 385
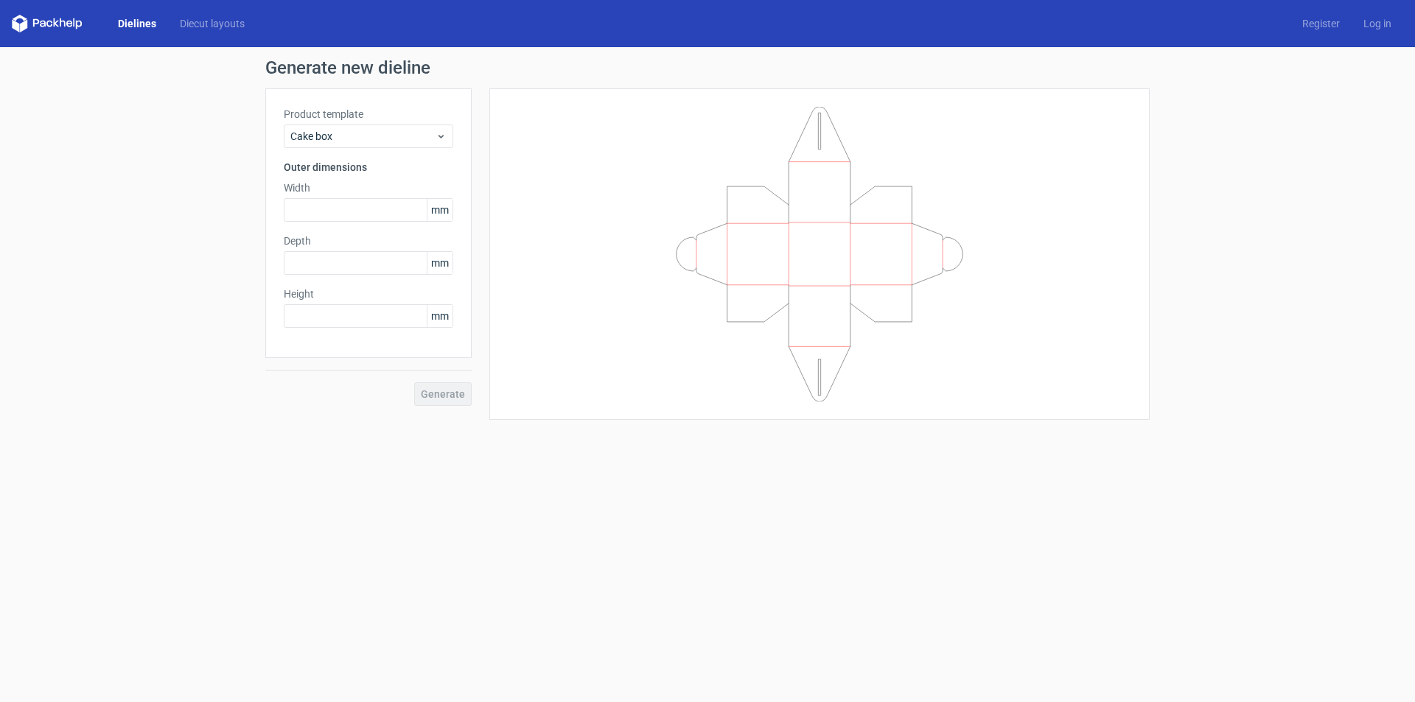
drag, startPoint x: 440, startPoint y: 188, endPoint x: 440, endPoint y: 200, distance: 11.8
click at [440, 195] on div "Width mm" at bounding box center [368, 201] width 169 height 41
click at [450, 215] on span "mm" at bounding box center [440, 210] width 26 height 22
click at [389, 211] on input "text" at bounding box center [368, 210] width 169 height 24
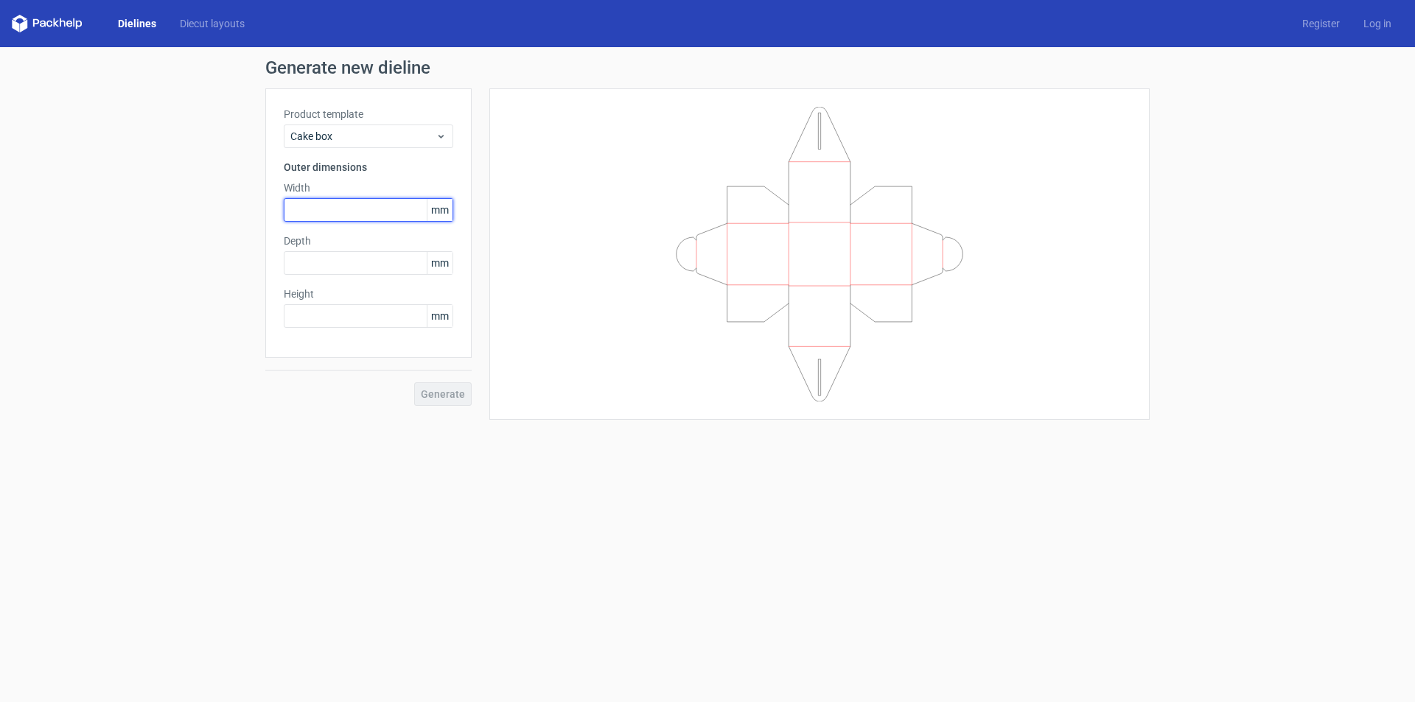
click at [341, 214] on input "text" at bounding box center [368, 210] width 169 height 24
type input "5"
type input "350"
click at [325, 276] on div "Product template Cake box Outer dimensions Width 350 mm Depth mm Height mm" at bounding box center [368, 223] width 206 height 270
click at [329, 315] on input "text" at bounding box center [368, 316] width 169 height 24
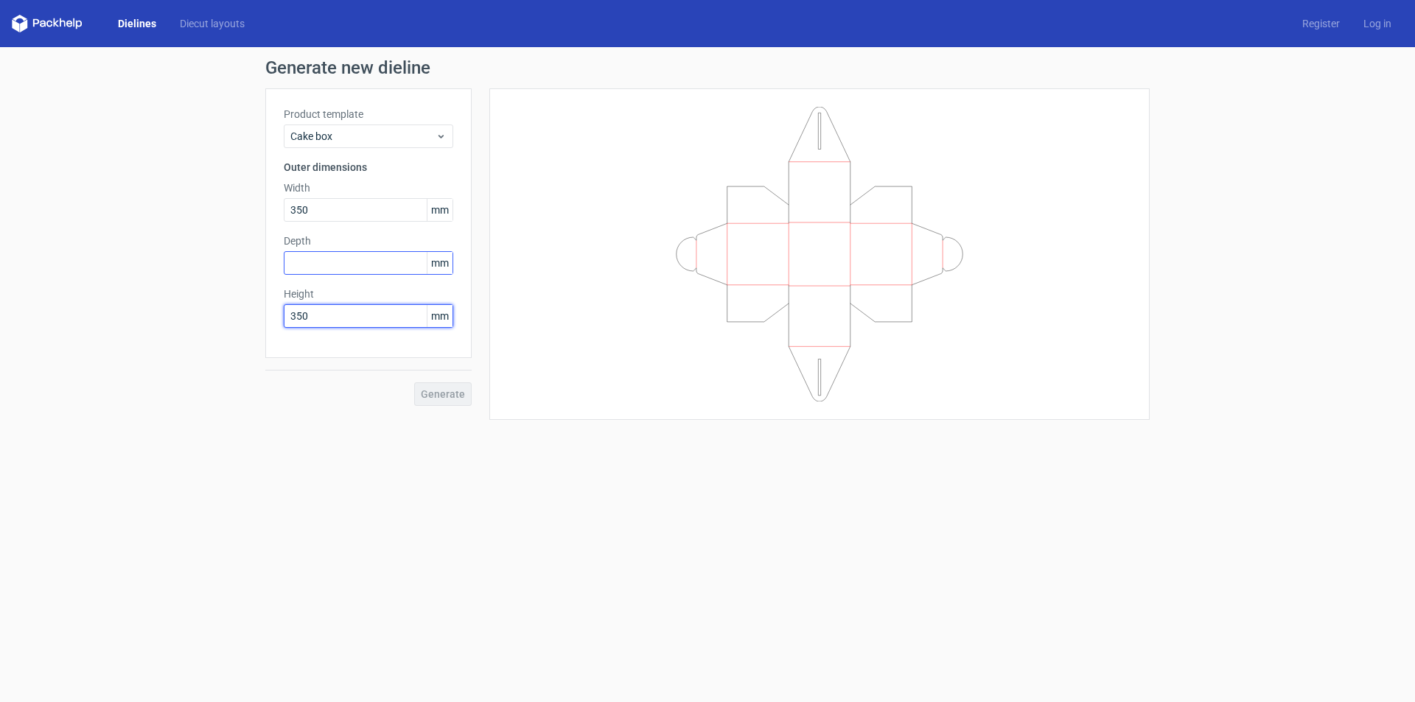
type input "350"
click at [328, 262] on input "text" at bounding box center [368, 263] width 169 height 24
type input "300"
click at [437, 394] on span "Generate" at bounding box center [443, 394] width 44 height 10
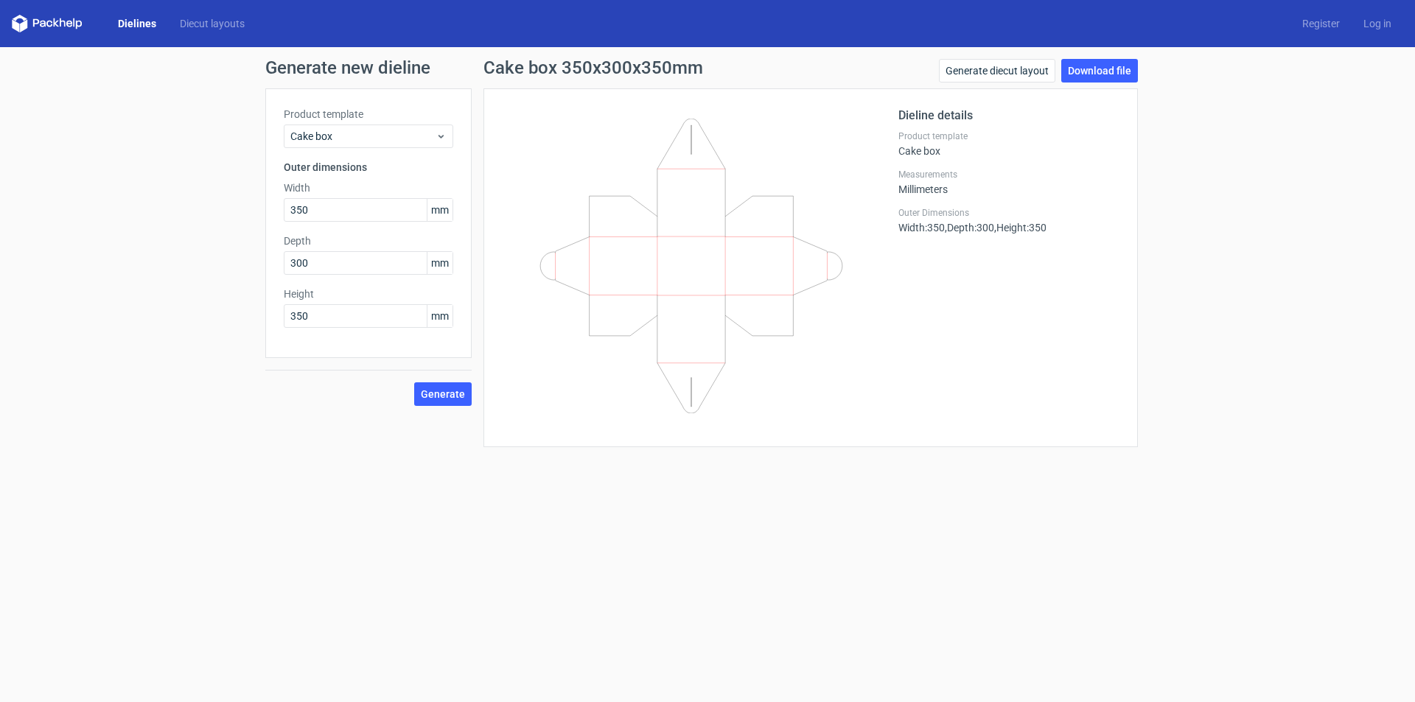
drag, startPoint x: 1331, startPoint y: 0, endPoint x: 1176, endPoint y: 191, distance: 245.7
click at [1176, 191] on div "Generate new dieline Product template Cake box Outer dimensions Width 350 mm De…" at bounding box center [707, 253] width 1415 height 412
click at [1073, 71] on link "Download file" at bounding box center [1099, 71] width 77 height 24
click at [990, 63] on link "Generate diecut layout" at bounding box center [997, 71] width 116 height 24
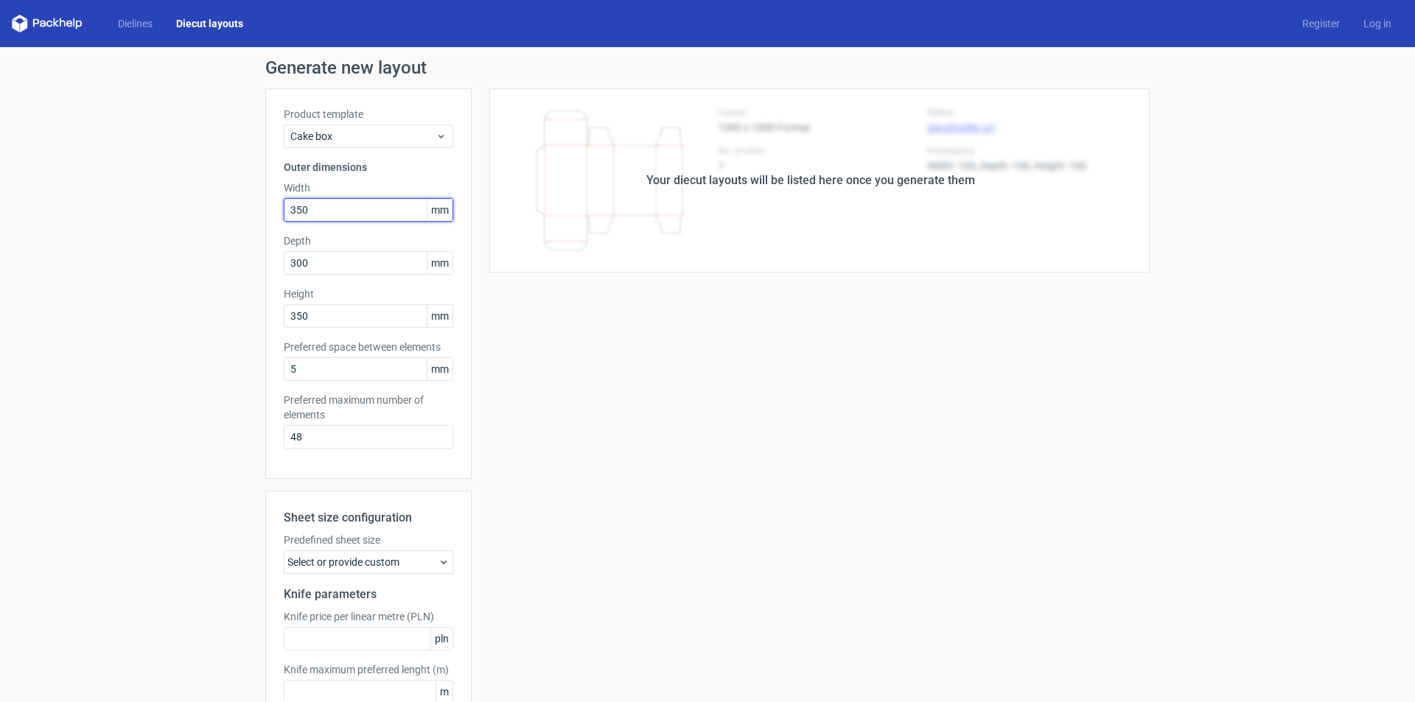
drag, startPoint x: 415, startPoint y: 217, endPoint x: 436, endPoint y: 211, distance: 22.2
click at [419, 216] on input "350" at bounding box center [368, 210] width 169 height 24
click at [437, 211] on span "mm" at bounding box center [440, 210] width 26 height 22
click at [443, 211] on span "mm" at bounding box center [440, 210] width 26 height 22
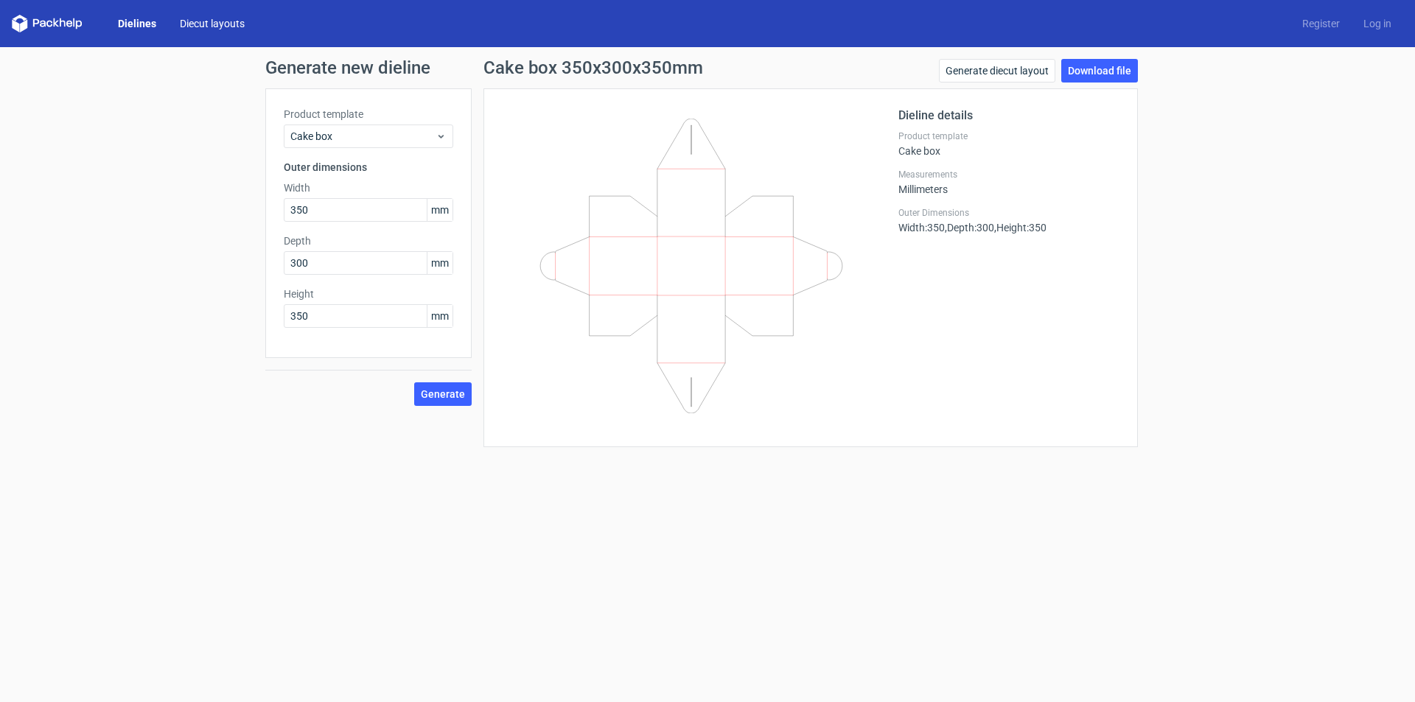
click at [197, 18] on link "Diecut layouts" at bounding box center [212, 23] width 88 height 15
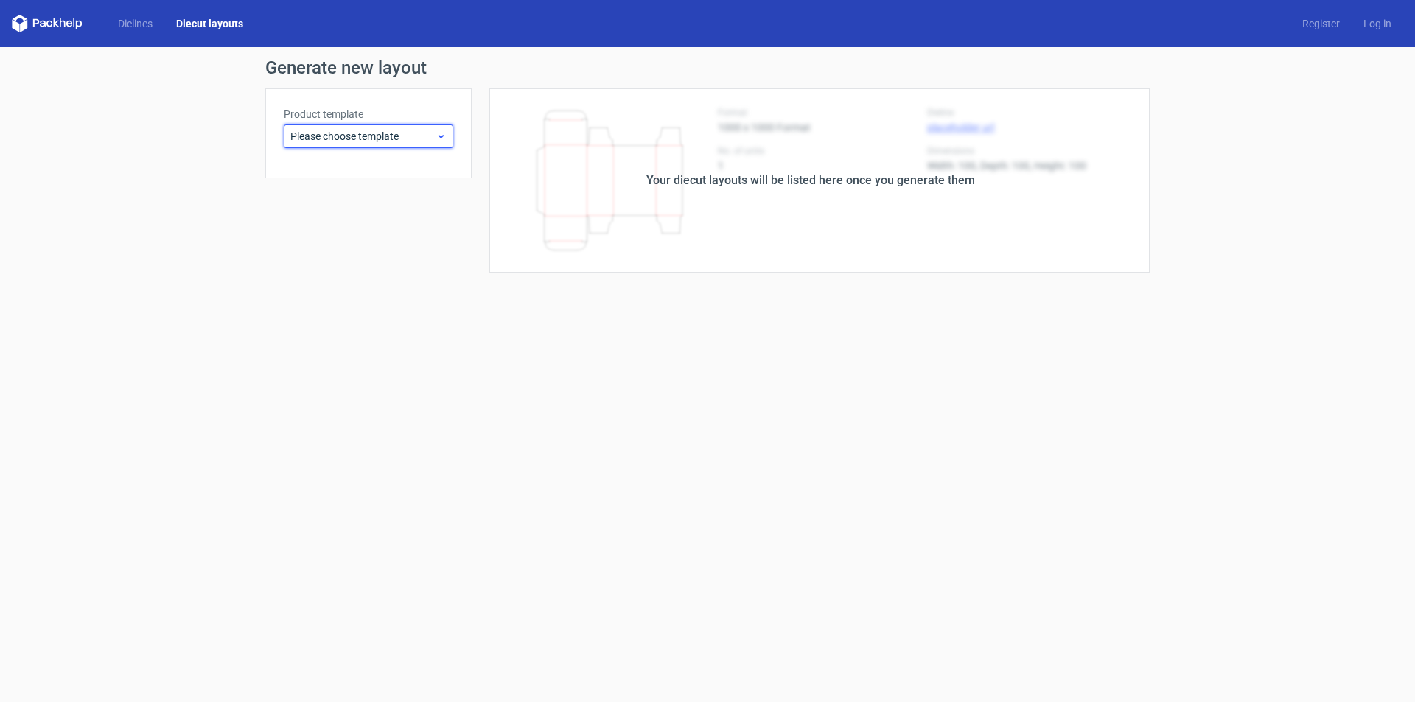
click at [382, 130] on span "Please choose template" at bounding box center [362, 136] width 145 height 15
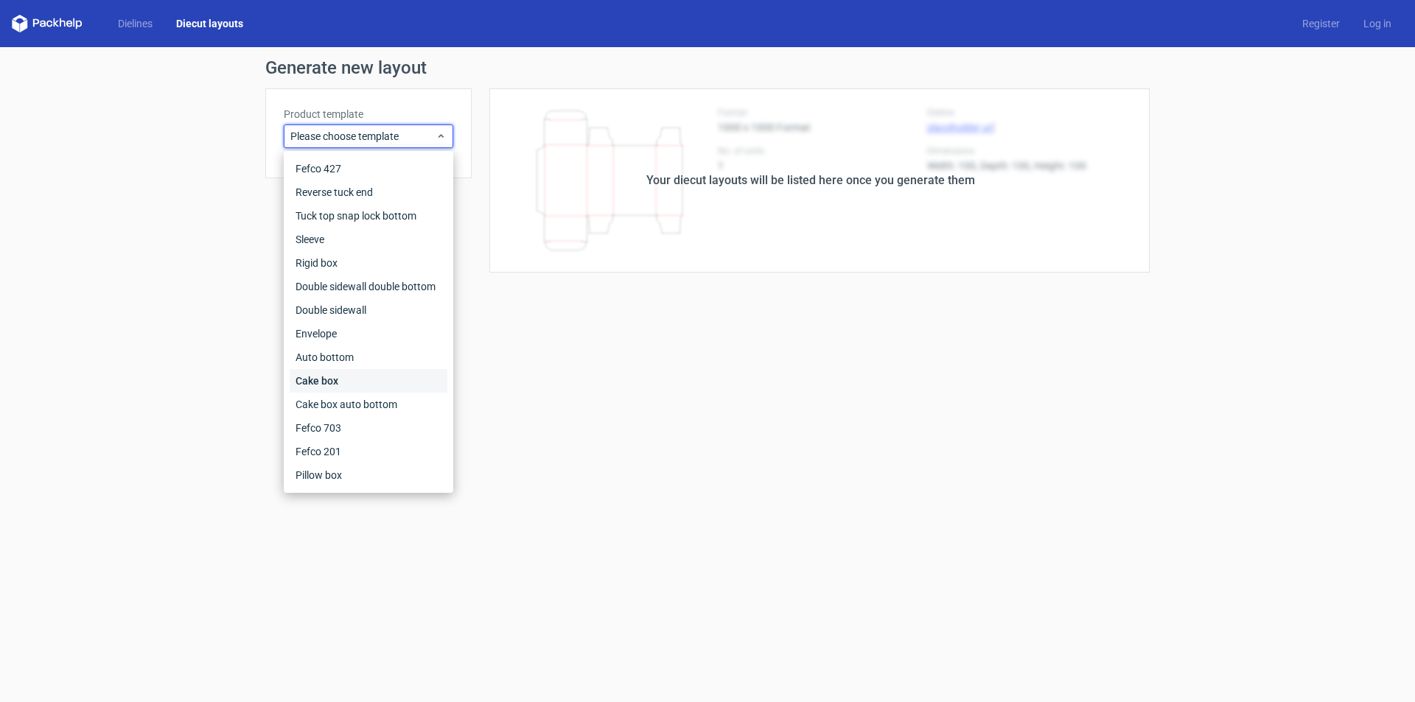
click at [336, 378] on div "Cake box" at bounding box center [369, 381] width 158 height 24
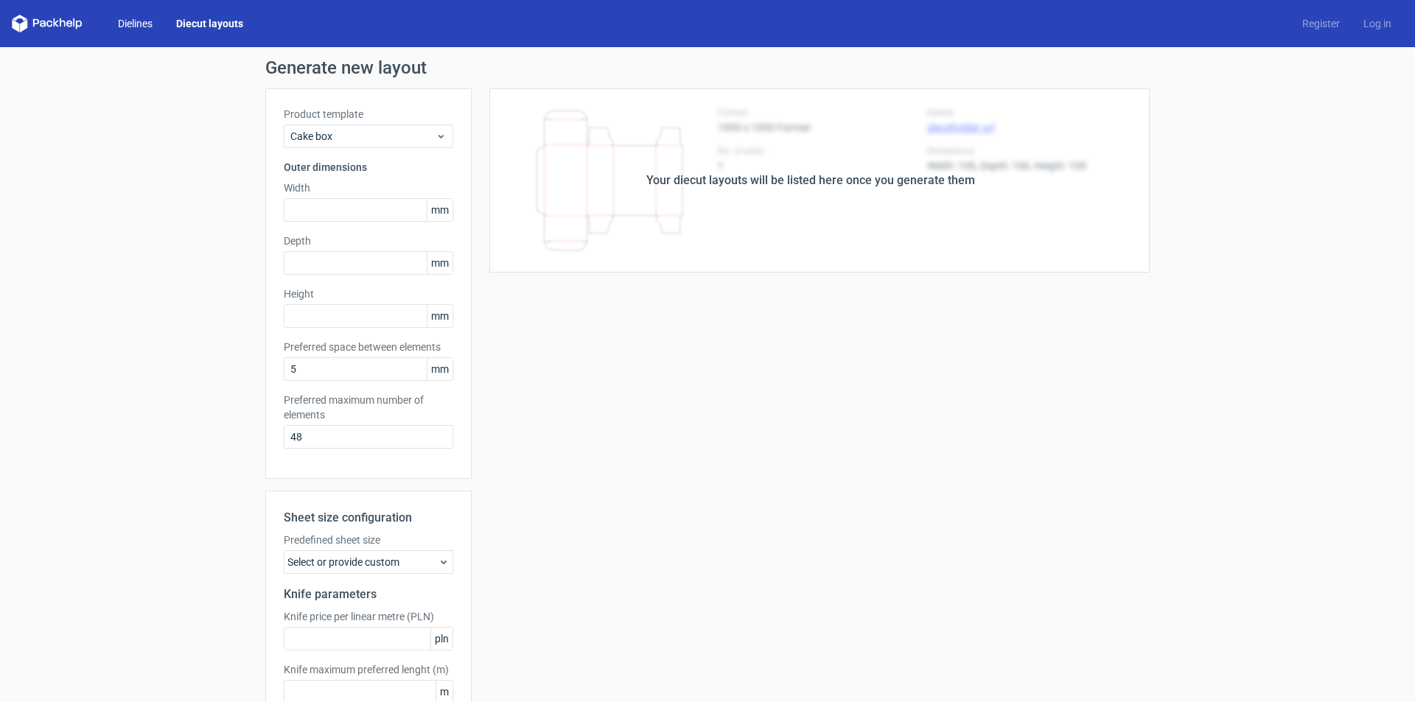
click at [147, 23] on link "Dielines" at bounding box center [135, 23] width 58 height 15
